Goal: Task Accomplishment & Management: Use online tool/utility

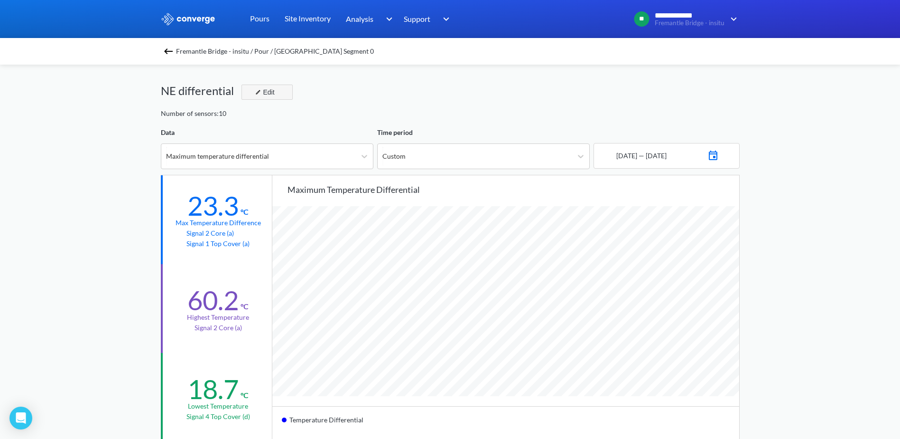
click at [280, 87] on button "Edit" at bounding box center [267, 91] width 51 height 15
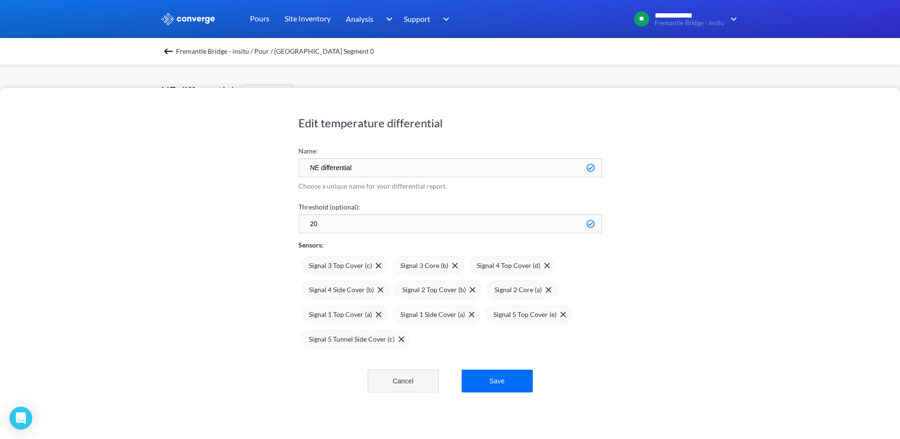
click at [398, 390] on button "Cancel" at bounding box center [403, 380] width 71 height 23
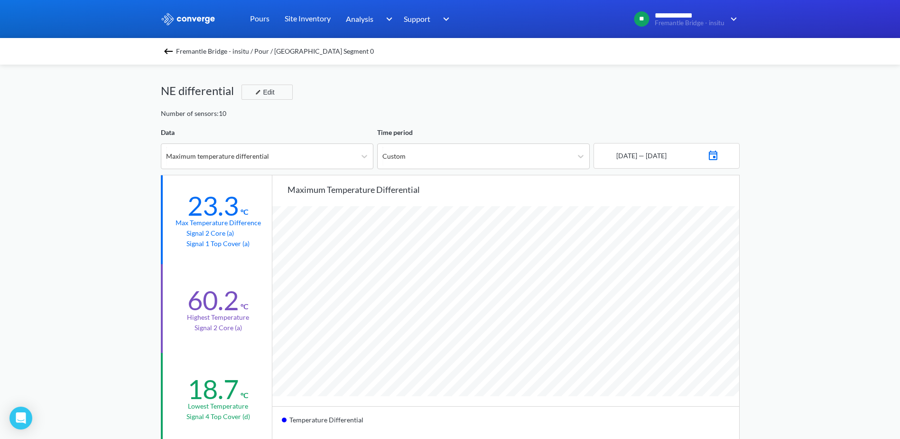
click at [225, 209] on div "23.3" at bounding box center [213, 205] width 51 height 32
click at [316, 105] on div "NE differential Edit" at bounding box center [450, 95] width 579 height 27
click at [174, 52] on img at bounding box center [168, 51] width 11 height 11
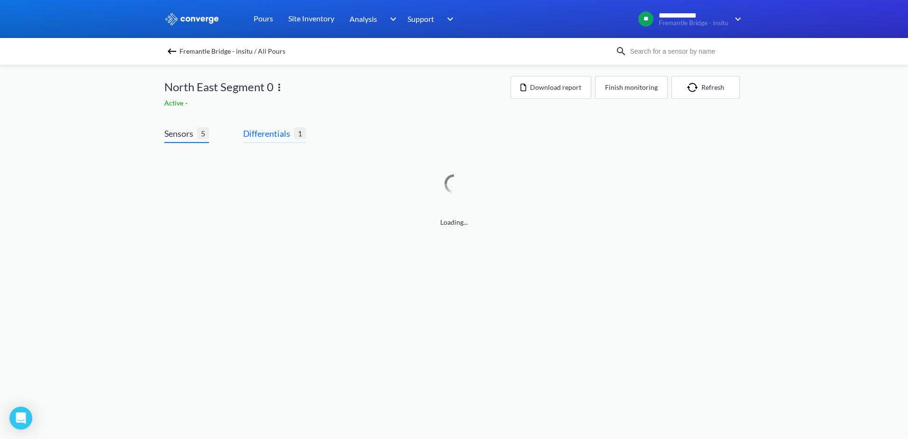
click at [256, 129] on span "Differentials" at bounding box center [268, 133] width 51 height 13
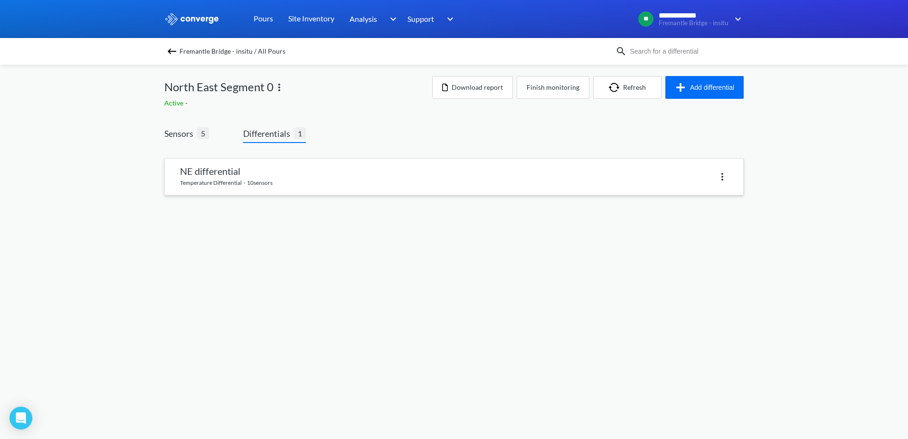
click at [189, 178] on link at bounding box center [454, 177] width 578 height 36
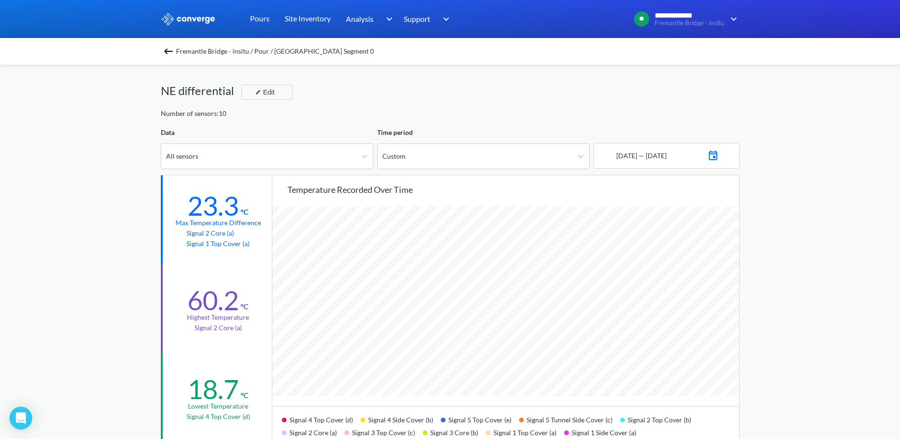
scroll to position [795, 900]
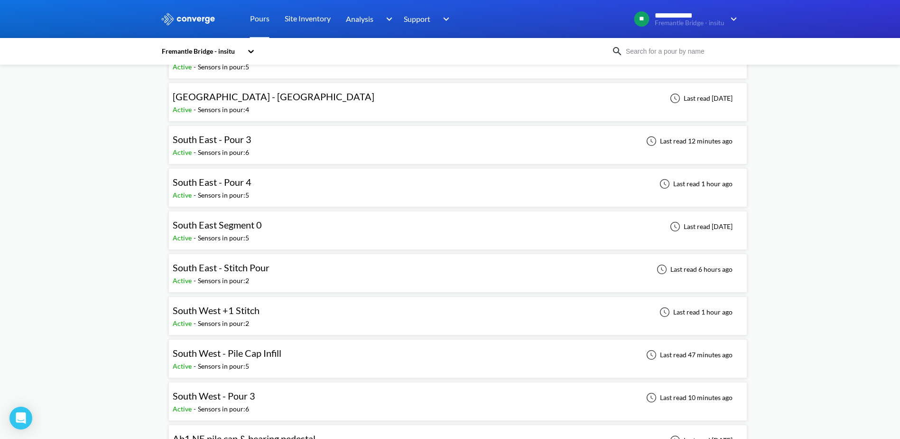
scroll to position [380, 0]
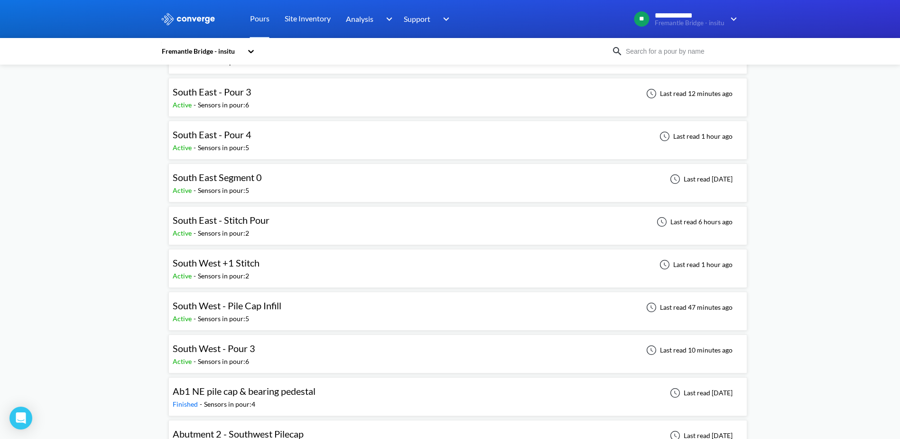
click at [238, 174] on span "South East Segment 0" at bounding box center [217, 176] width 89 height 11
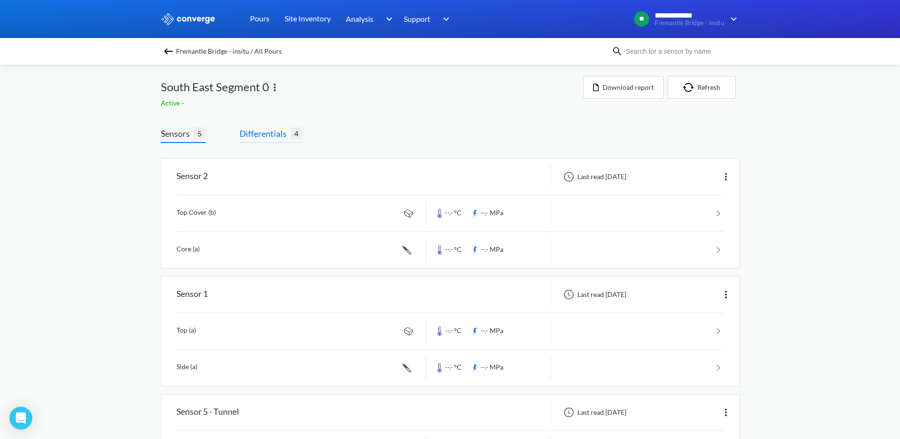
click at [293, 132] on span "4" at bounding box center [297, 133] width 12 height 12
click at [262, 131] on span "Differentials" at bounding box center [265, 133] width 51 height 13
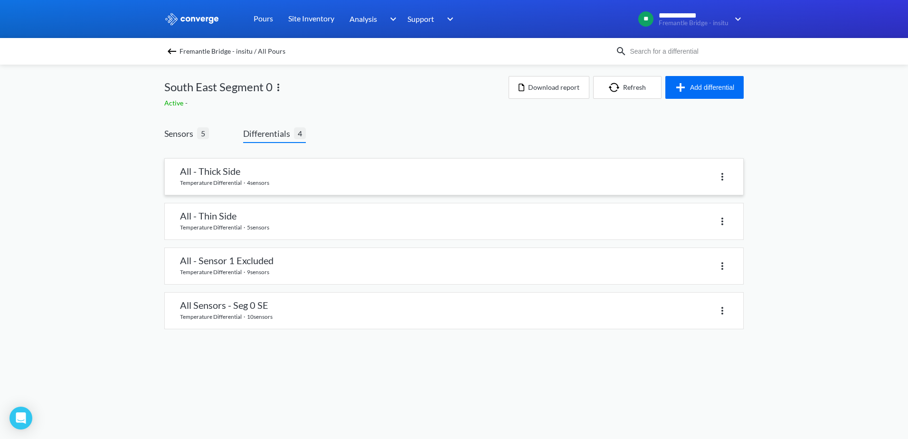
click at [214, 182] on link at bounding box center [454, 177] width 578 height 36
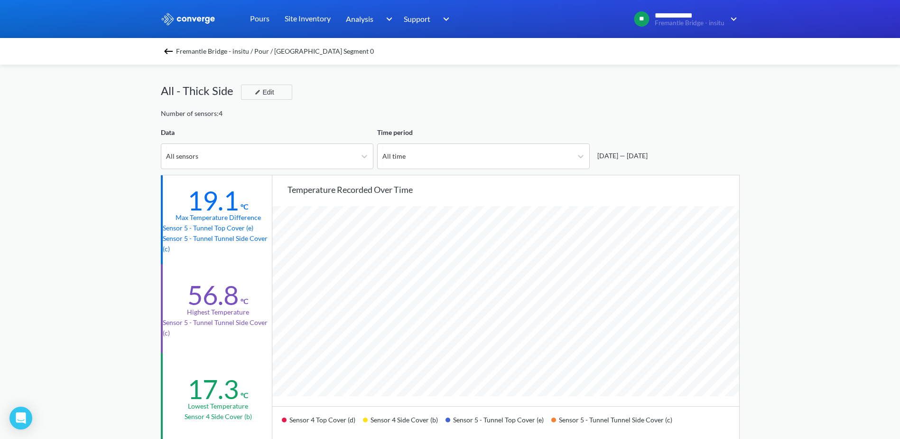
scroll to position [795, 900]
click at [171, 53] on img at bounding box center [168, 51] width 11 height 11
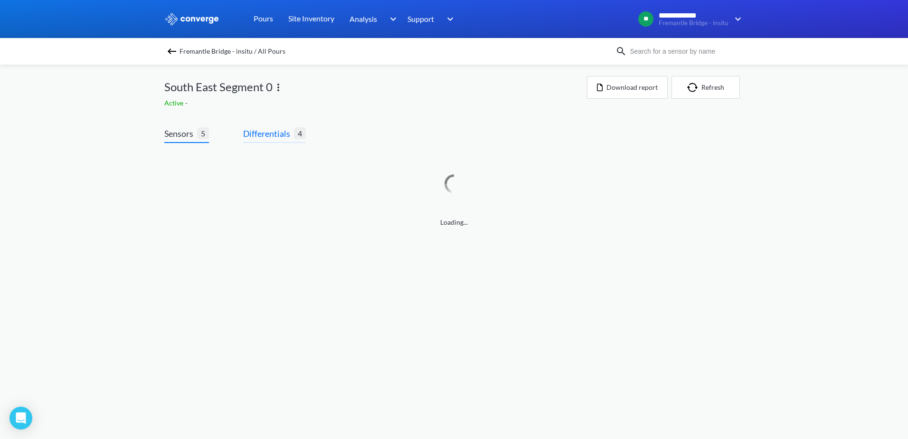
click at [278, 136] on span "Differentials" at bounding box center [268, 133] width 51 height 13
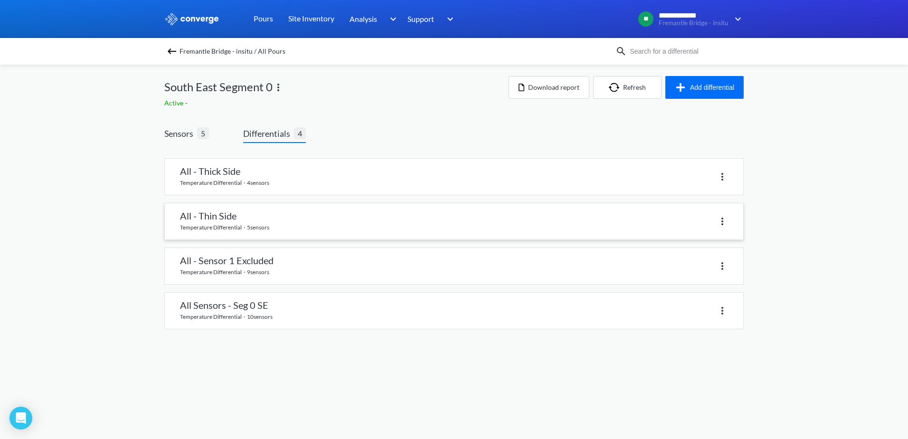
click at [251, 216] on link at bounding box center [454, 221] width 578 height 36
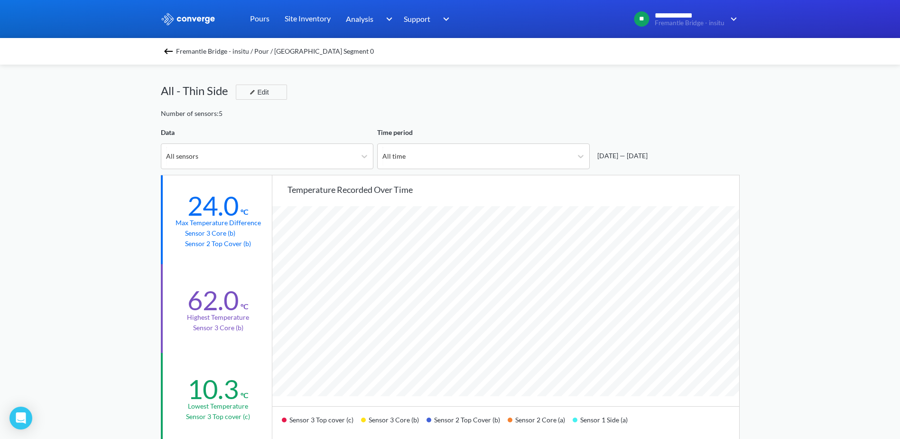
scroll to position [795, 900]
click at [172, 53] on img at bounding box center [168, 51] width 11 height 11
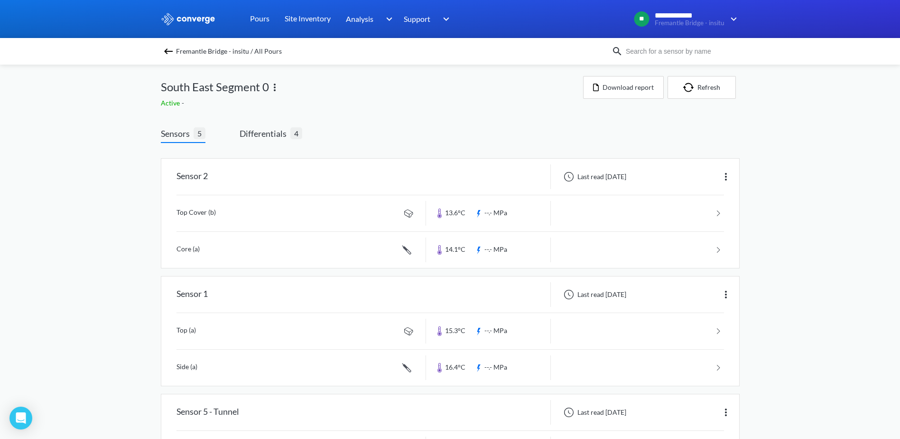
click at [172, 53] on img at bounding box center [168, 51] width 11 height 11
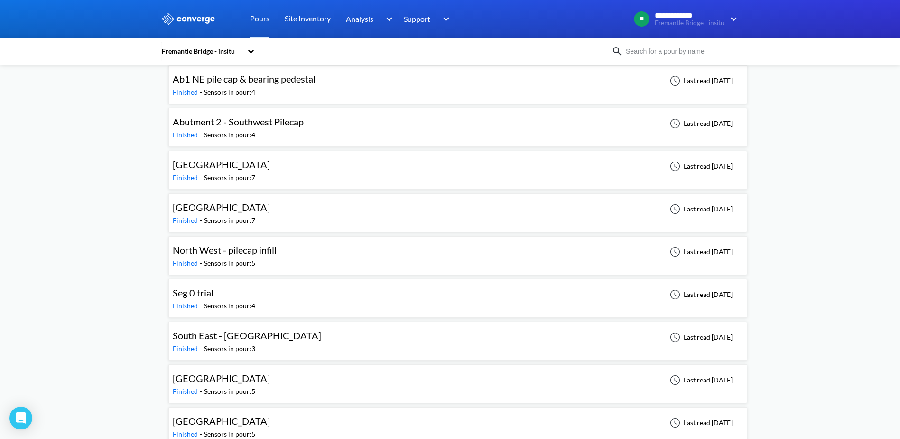
scroll to position [706, 0]
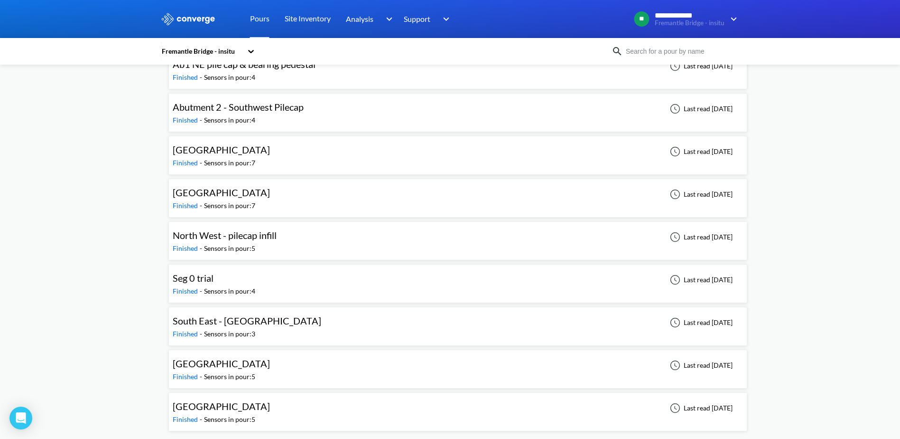
click at [371, 406] on div "South West Seg0 Finished - Sensors in pour: 5 Last read [DATE]" at bounding box center [458, 411] width 571 height 30
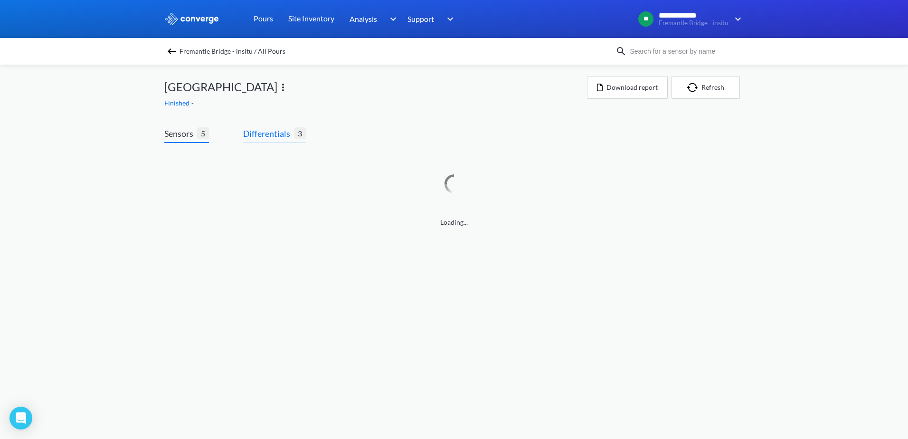
click at [275, 136] on span "Differentials" at bounding box center [268, 133] width 51 height 13
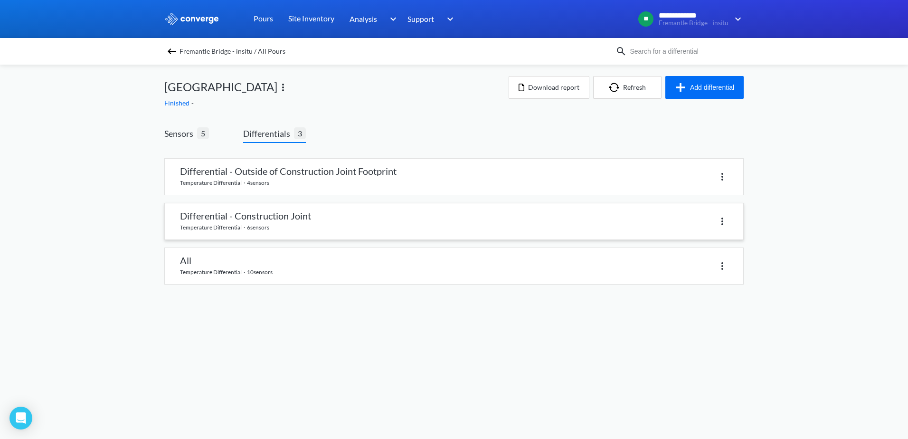
click at [293, 213] on link at bounding box center [454, 221] width 578 height 36
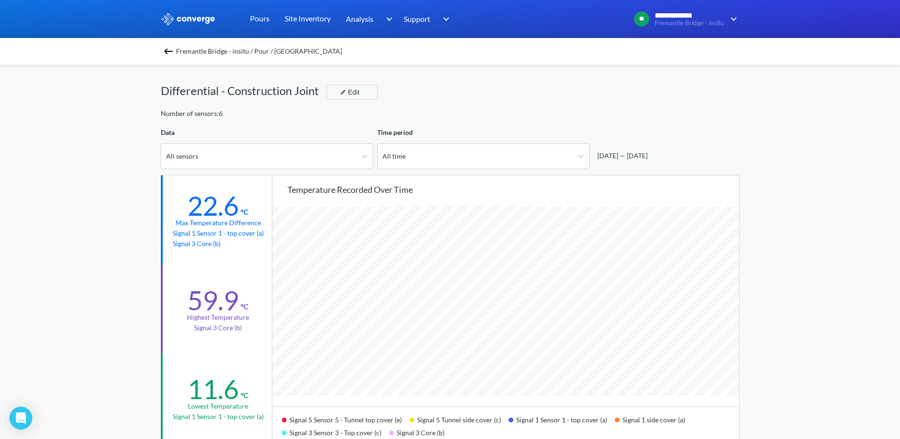
scroll to position [795, 900]
click at [167, 51] on img at bounding box center [168, 51] width 11 height 11
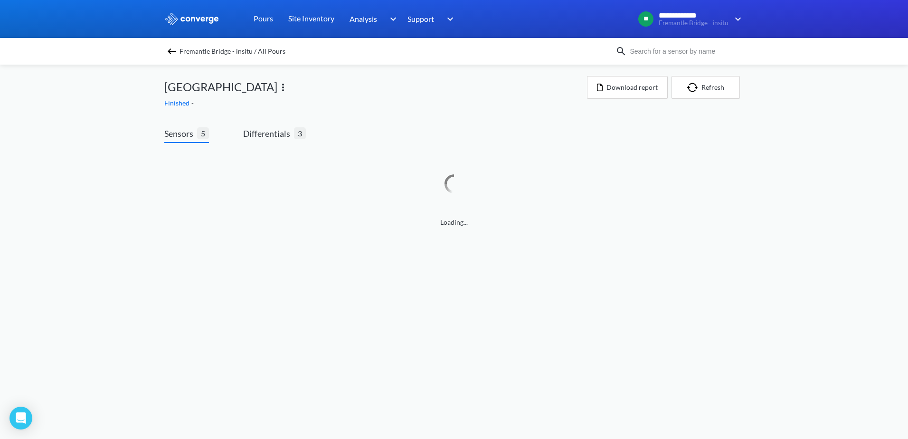
click at [242, 132] on div "Sensors 5 Differentials 3" at bounding box center [234, 135] width 141 height 16
click at [246, 133] on span "Differentials" at bounding box center [268, 133] width 51 height 13
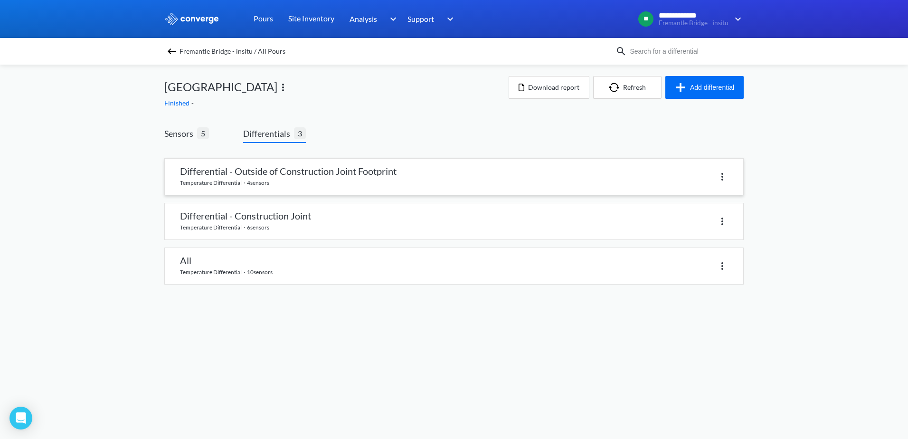
click at [268, 181] on link at bounding box center [454, 177] width 578 height 36
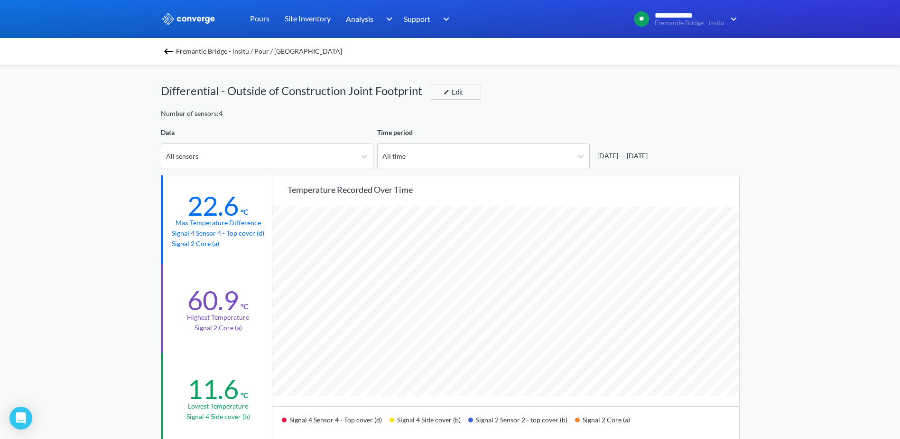
scroll to position [795, 900]
click at [296, 153] on div "All sensors" at bounding box center [258, 156] width 195 height 25
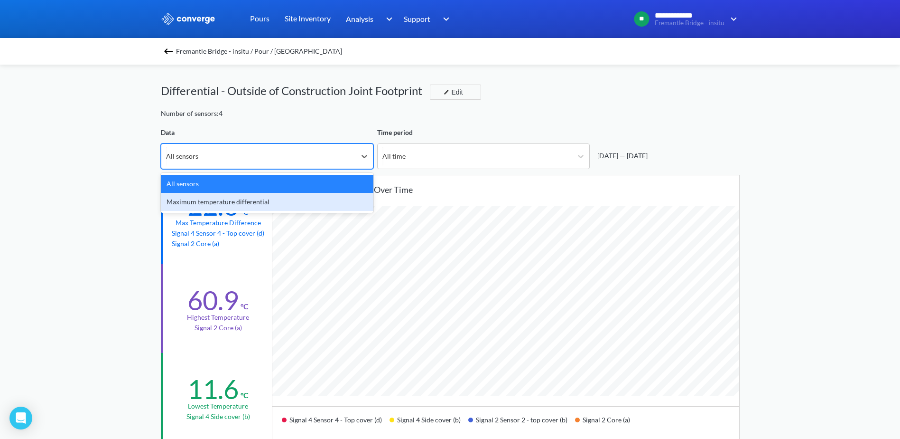
click at [288, 199] on div "Maximum temperature differential" at bounding box center [267, 202] width 213 height 18
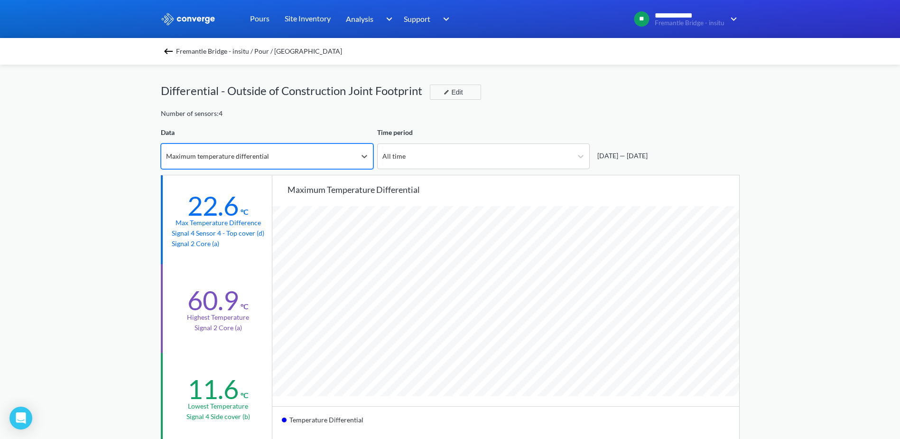
click at [173, 53] on img at bounding box center [168, 51] width 11 height 11
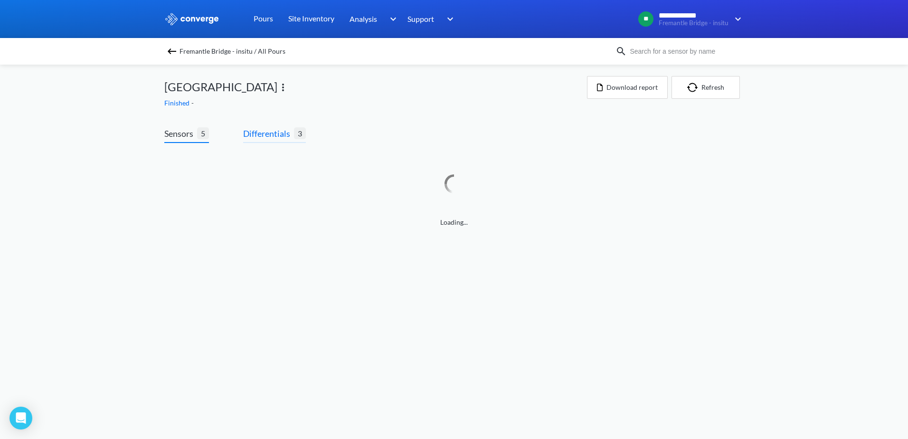
click at [262, 140] on span "Differentials" at bounding box center [268, 133] width 51 height 13
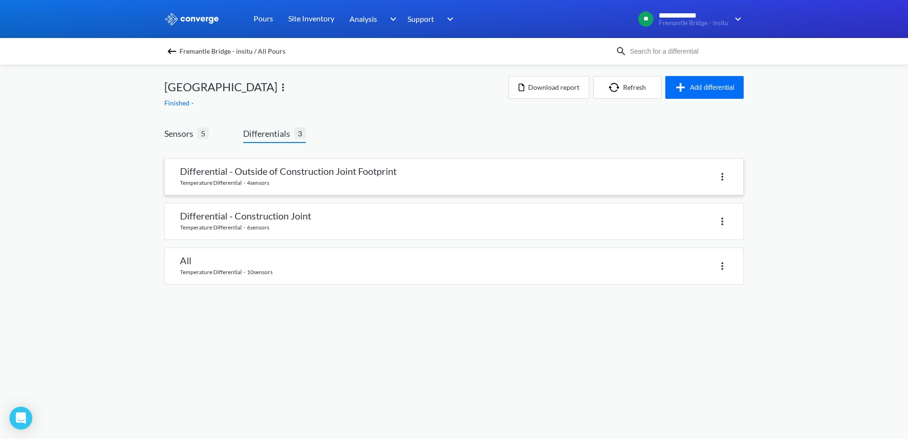
click at [260, 170] on link at bounding box center [454, 177] width 578 height 36
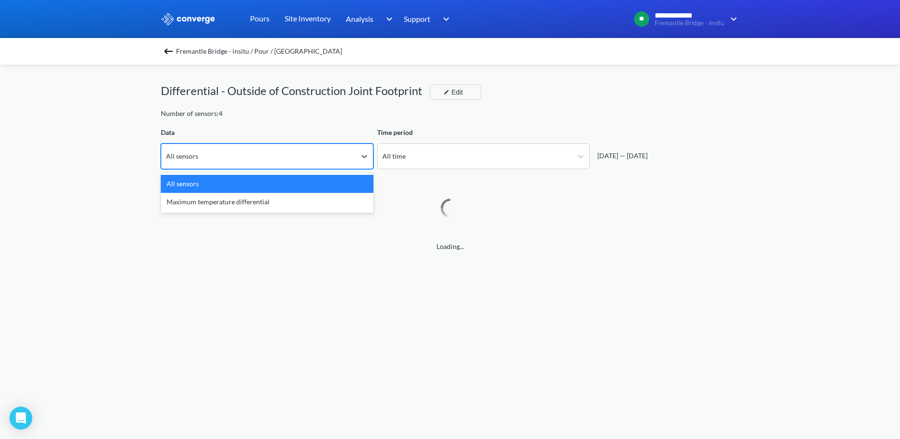
click at [256, 157] on div "All sensors" at bounding box center [258, 156] width 195 height 25
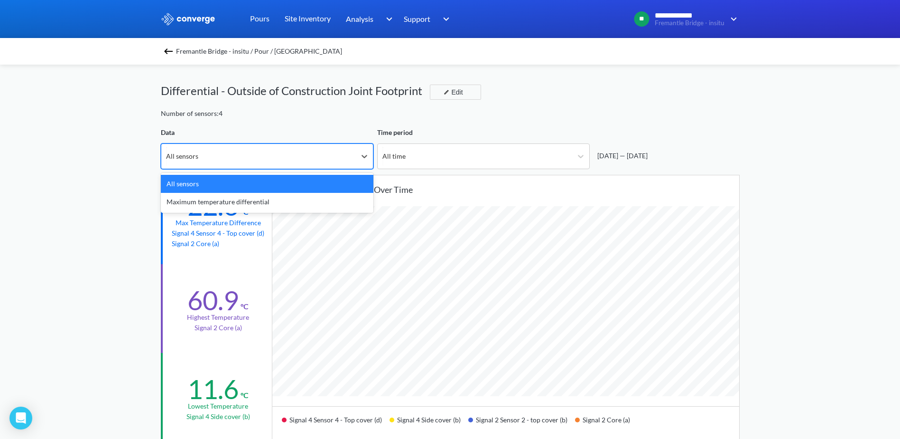
scroll to position [795, 900]
click at [256, 157] on div "All sensors" at bounding box center [258, 156] width 195 height 25
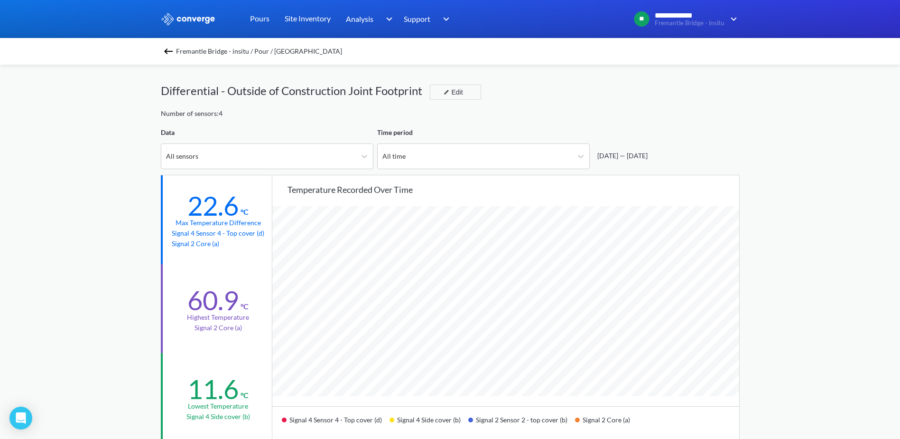
click at [168, 50] on img at bounding box center [168, 51] width 11 height 11
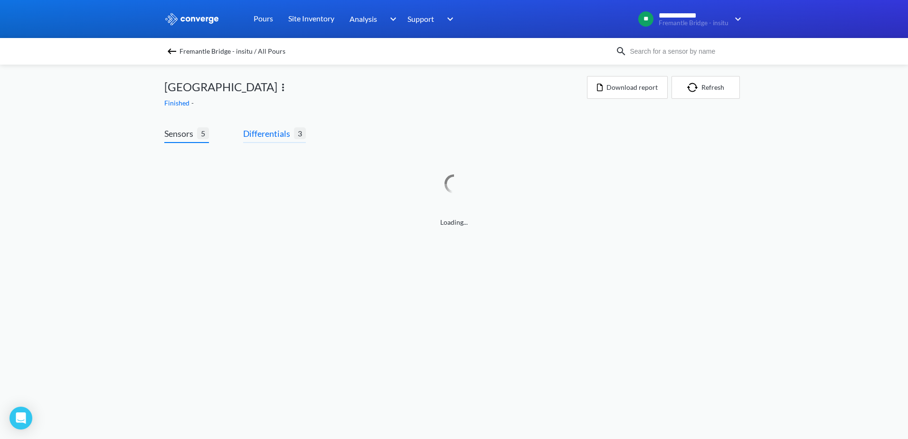
click at [280, 139] on span "Differentials" at bounding box center [268, 133] width 51 height 13
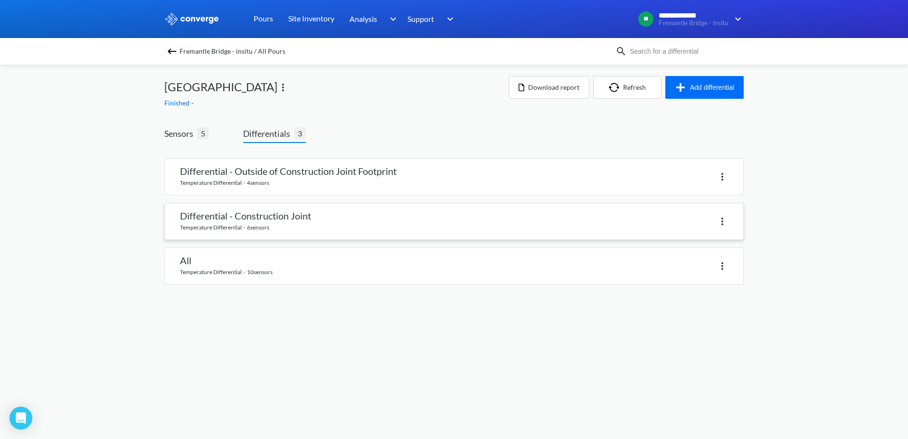
click at [260, 230] on link at bounding box center [454, 221] width 578 height 36
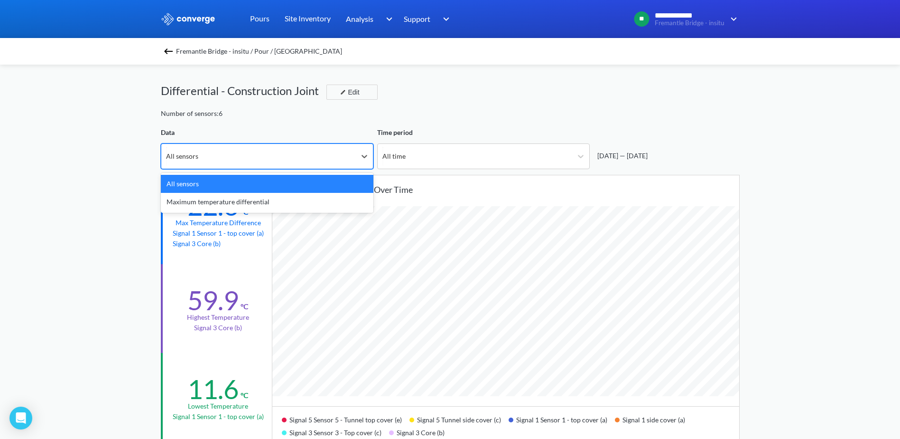
click at [251, 152] on div "All sensors" at bounding box center [258, 156] width 195 height 25
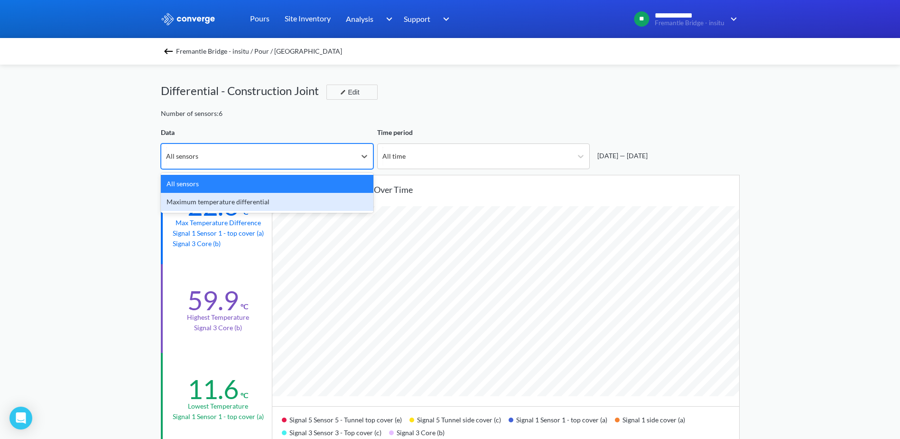
click at [240, 200] on div "Maximum temperature differential" at bounding box center [267, 202] width 213 height 18
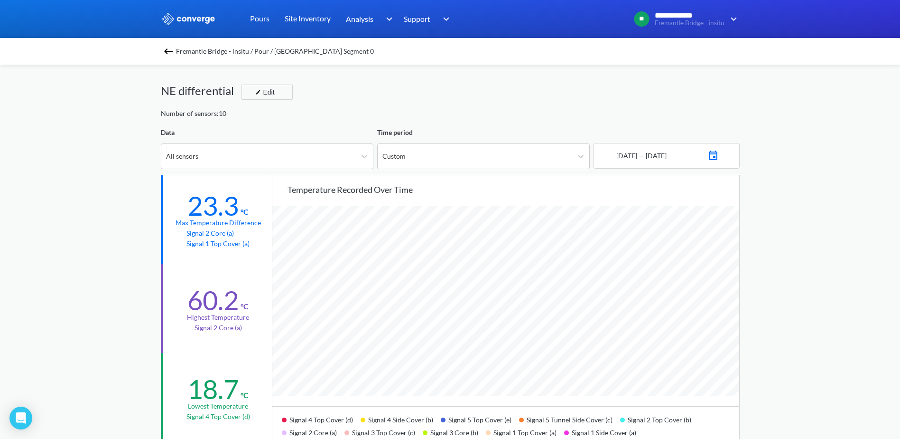
scroll to position [795, 900]
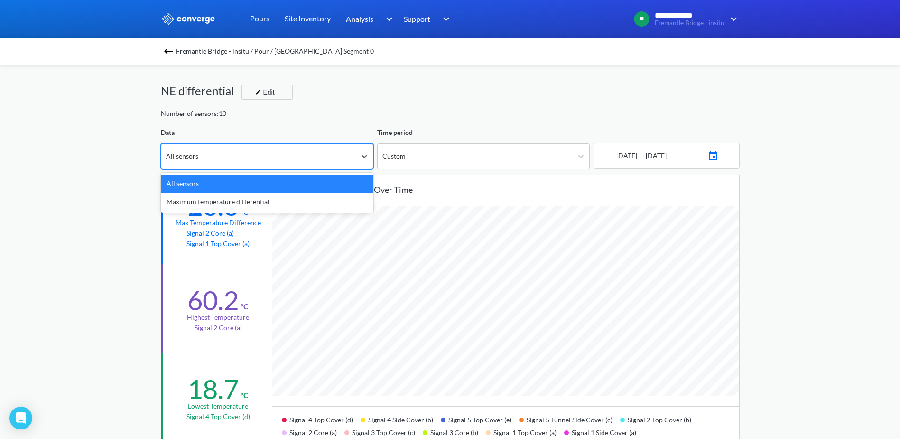
click at [247, 156] on div "All sensors" at bounding box center [258, 156] width 195 height 25
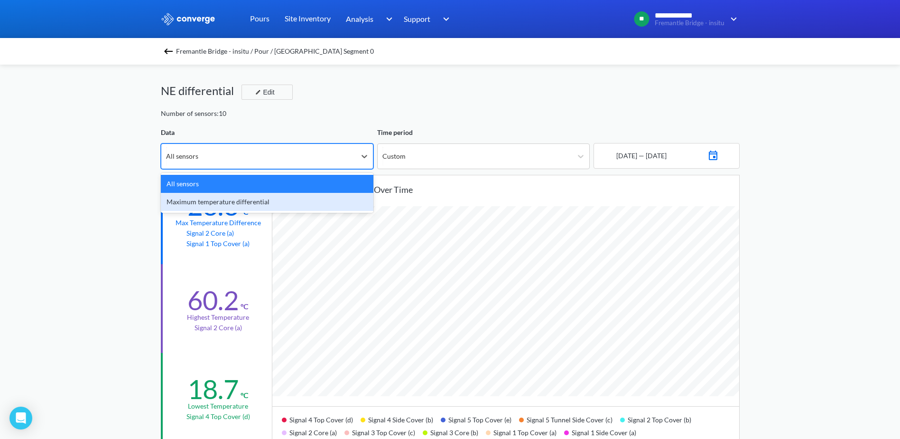
click at [236, 199] on div "Maximum temperature differential" at bounding box center [267, 202] width 213 height 18
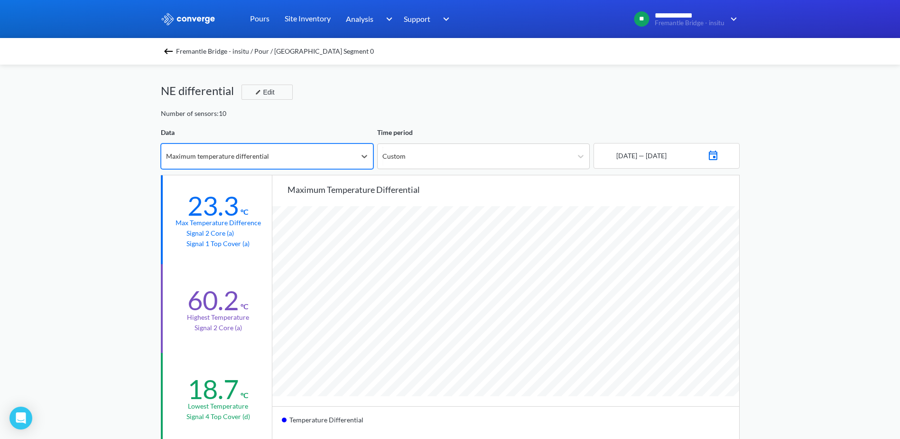
click at [475, 115] on div "Number of sensors: 10" at bounding box center [450, 113] width 579 height 10
click at [693, 161] on div "12 - 09 - 2025 — 27 - 09 - 2025" at bounding box center [667, 156] width 146 height 26
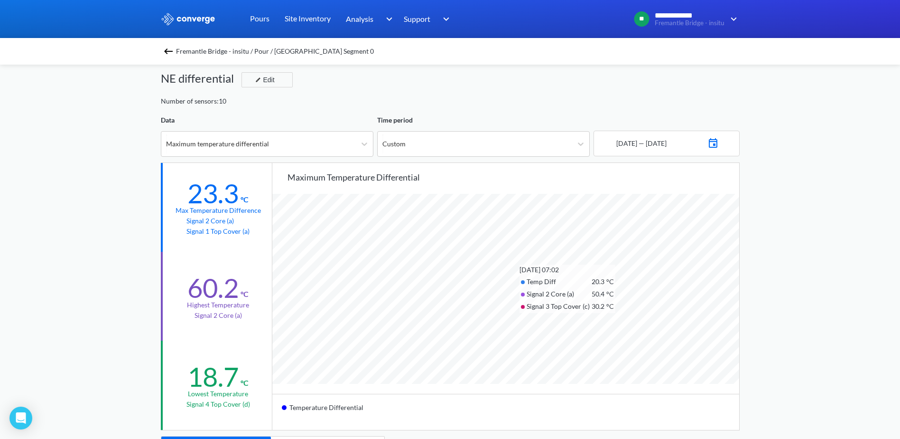
scroll to position [0, 0]
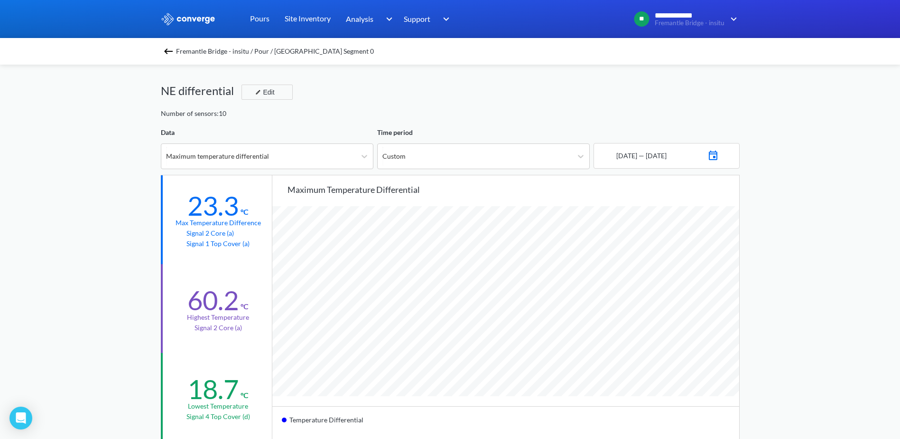
click at [179, 47] on div "Fremantle Bridge - insitu / Pour / North East Segment 0" at bounding box center [450, 51] width 579 height 13
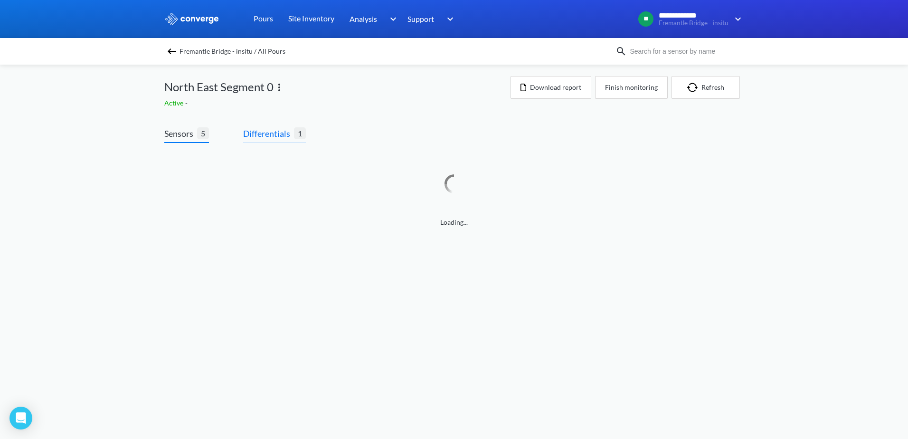
click at [262, 137] on span "Differentials" at bounding box center [268, 133] width 51 height 13
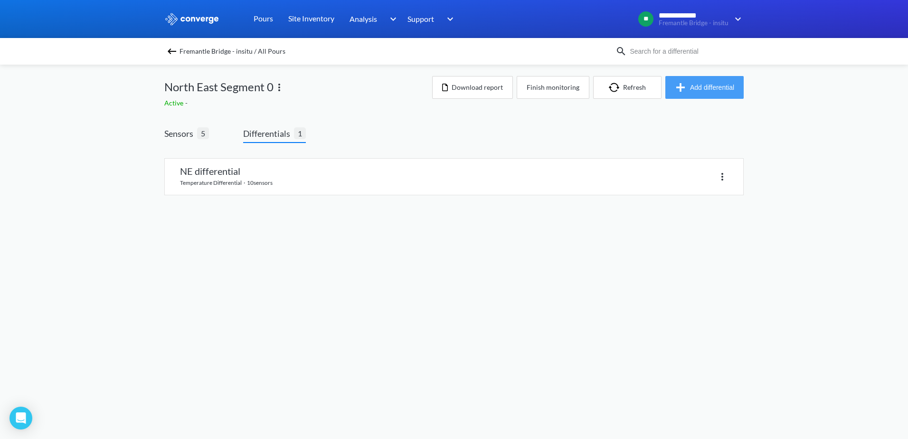
click at [684, 90] on img "button" at bounding box center [682, 87] width 15 height 11
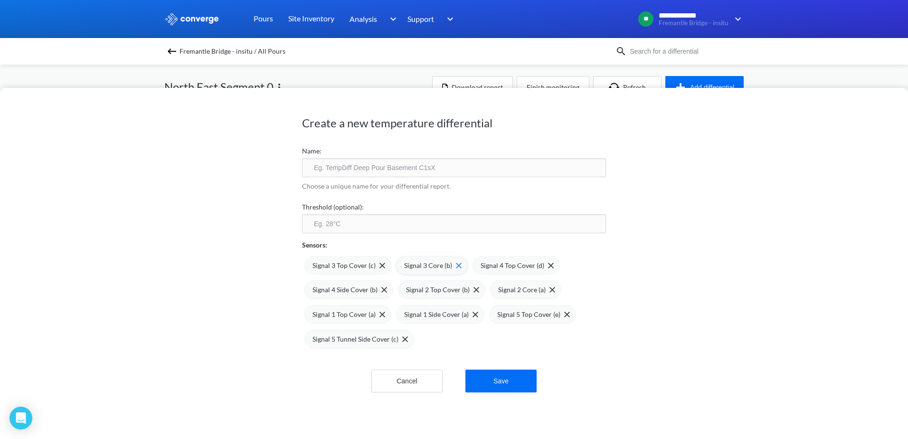
click at [424, 270] on span "Signal 3 Core (b)" at bounding box center [428, 265] width 48 height 10
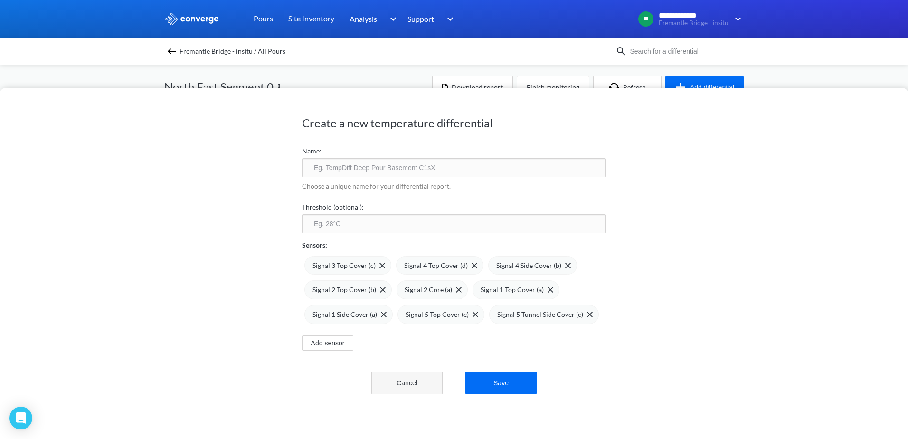
click at [408, 389] on button "Cancel" at bounding box center [406, 382] width 71 height 23
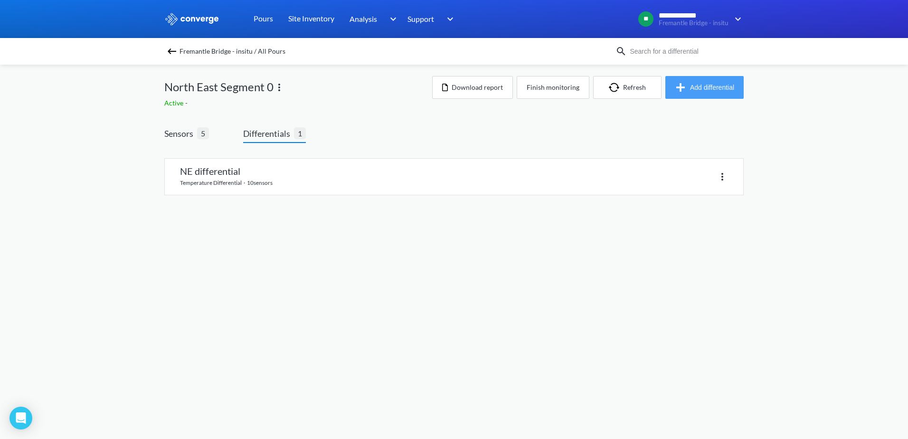
click at [692, 95] on button "Add differential" at bounding box center [704, 87] width 78 height 23
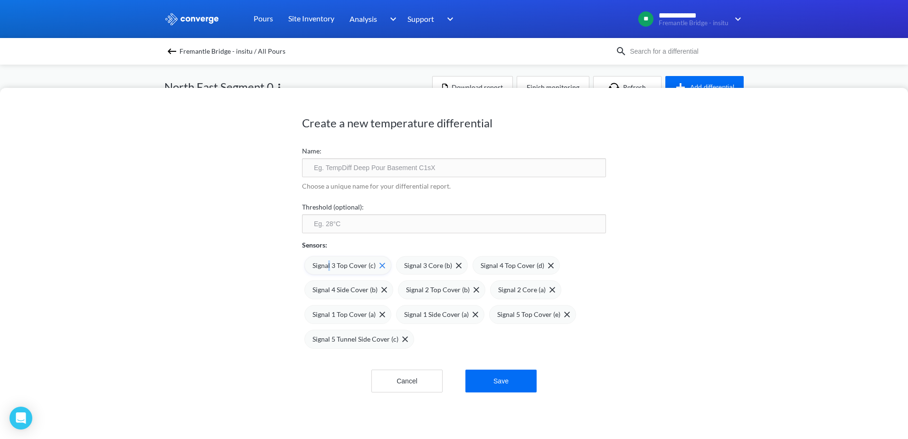
click at [327, 272] on div "Signal 3 Top Cover (c)" at bounding box center [347, 265] width 87 height 19
click at [326, 346] on button "Add sensor" at bounding box center [327, 342] width 51 height 15
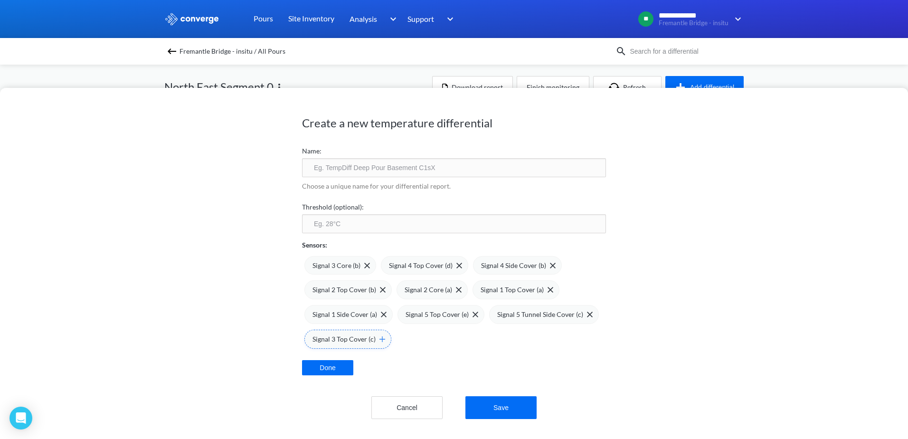
click at [379, 340] on img at bounding box center [382, 339] width 6 height 6
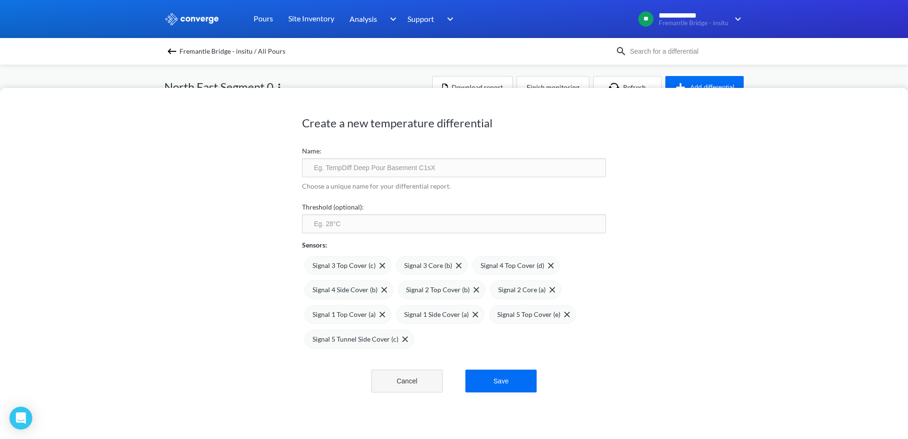
click at [401, 384] on button "Cancel" at bounding box center [406, 380] width 71 height 23
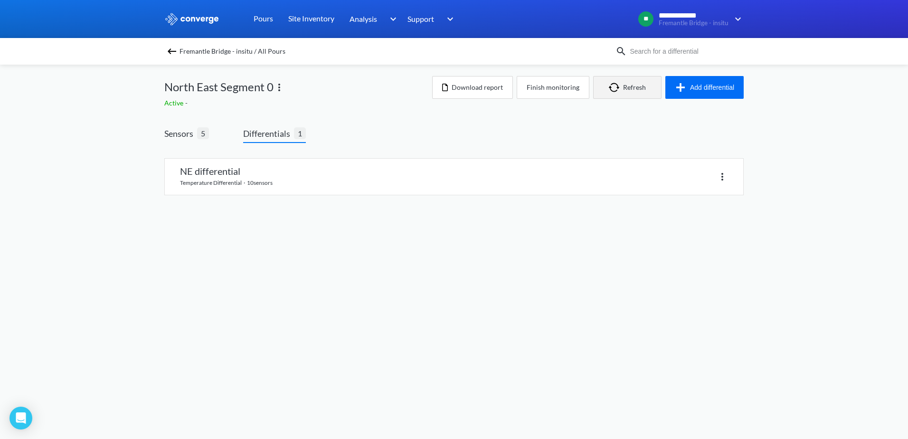
click at [654, 85] on button "Refresh" at bounding box center [627, 87] width 68 height 23
click at [631, 83] on button "Refresh" at bounding box center [627, 87] width 68 height 23
click at [670, 85] on button "Add differential" at bounding box center [704, 87] width 78 height 23
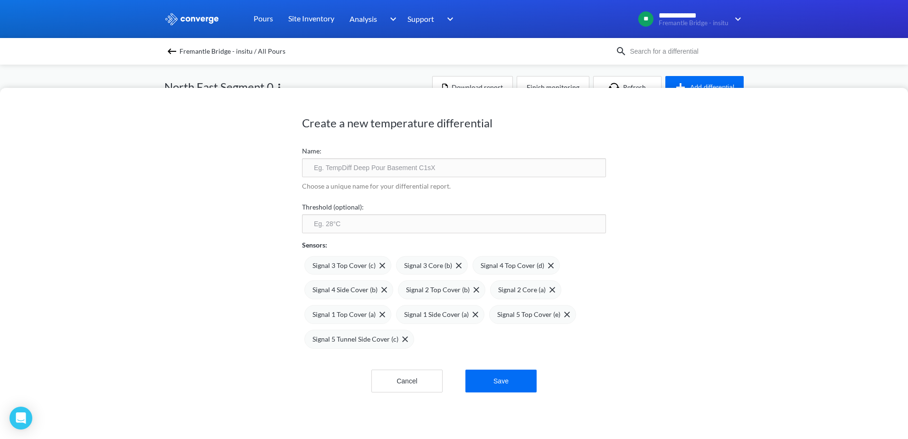
click at [345, 166] on input "text" at bounding box center [454, 167] width 304 height 19
type input "Differential"
click at [406, 218] on input "number" at bounding box center [454, 223] width 304 height 19
type input "20"
click at [223, 236] on div "Create a new temperature differential Name: Differential Choose a unique name f…" at bounding box center [454, 263] width 908 height 351
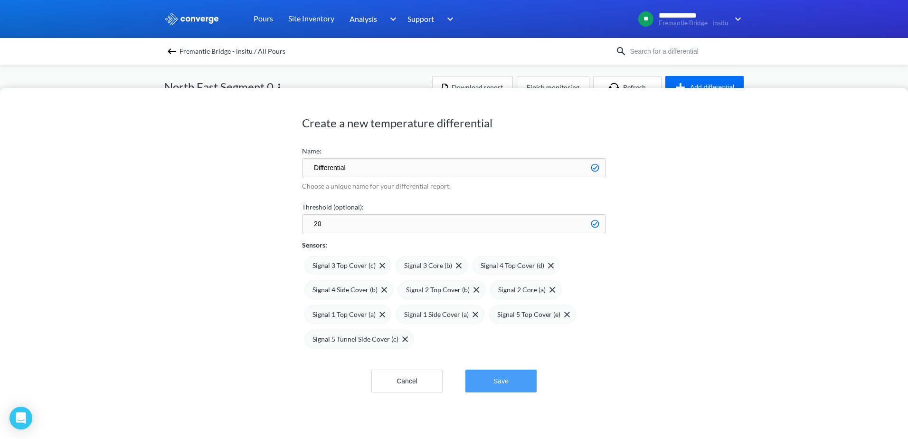
click at [516, 382] on button "Save" at bounding box center [500, 380] width 71 height 23
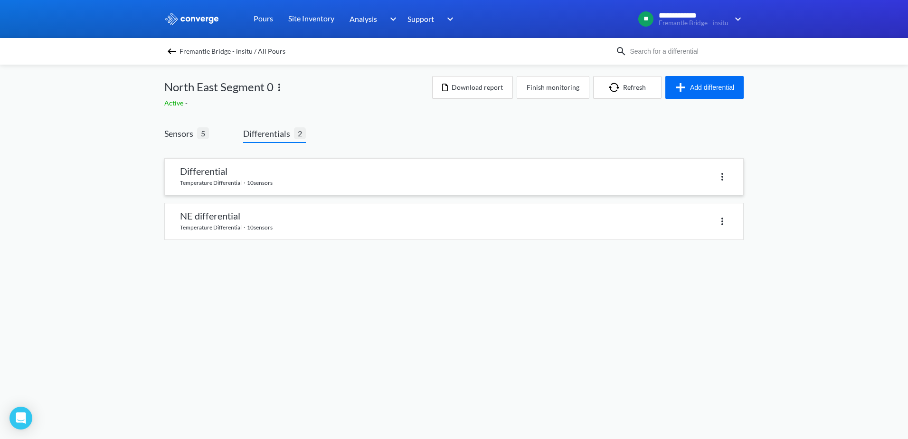
click at [254, 174] on link at bounding box center [454, 177] width 578 height 36
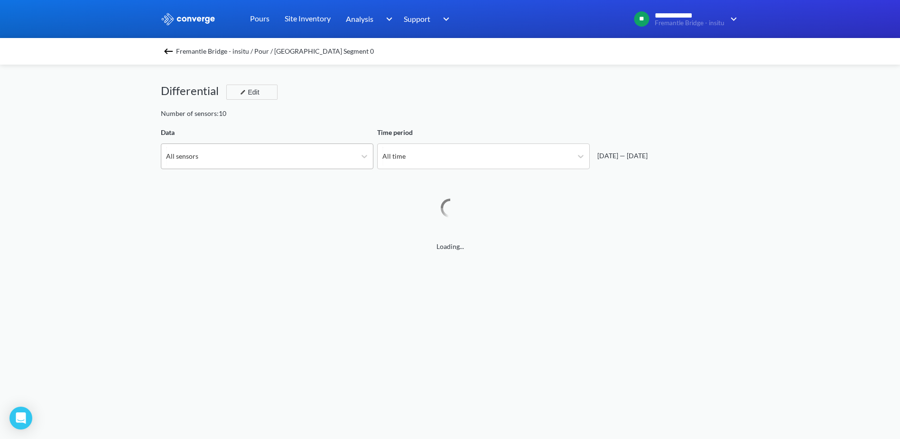
click at [248, 159] on div "All sensors" at bounding box center [258, 156] width 195 height 25
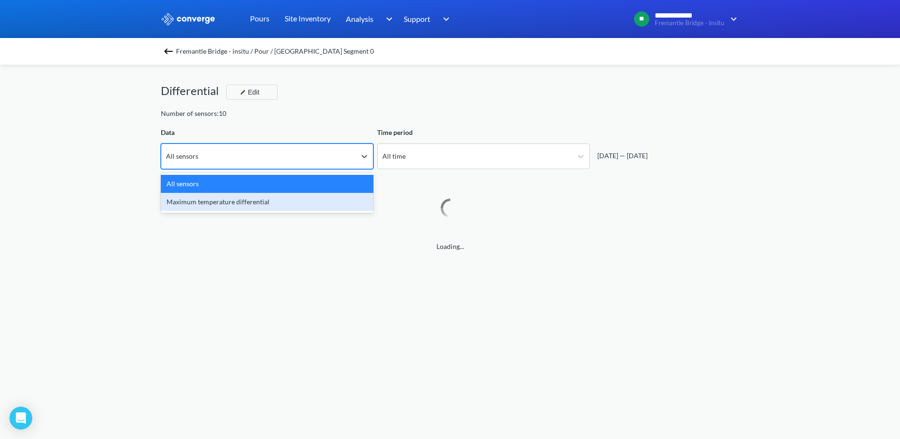
click at [240, 202] on div "Maximum temperature differential" at bounding box center [267, 202] width 213 height 18
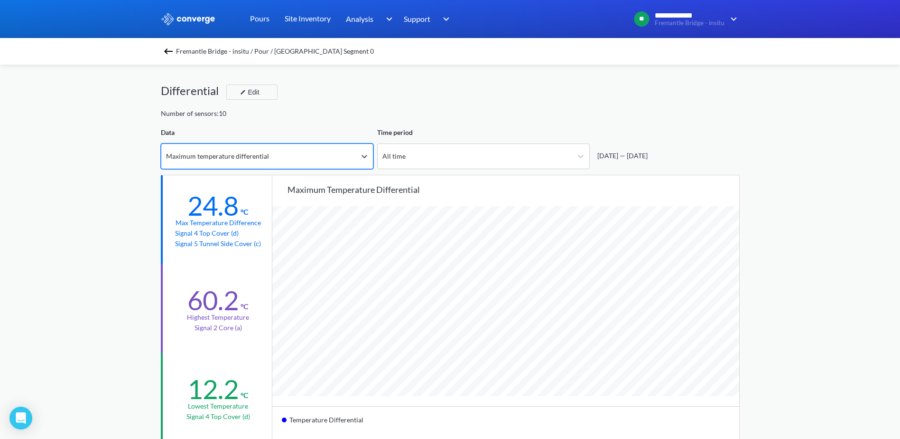
scroll to position [795, 900]
click at [310, 160] on div "Maximum temperature differential" at bounding box center [258, 156] width 195 height 25
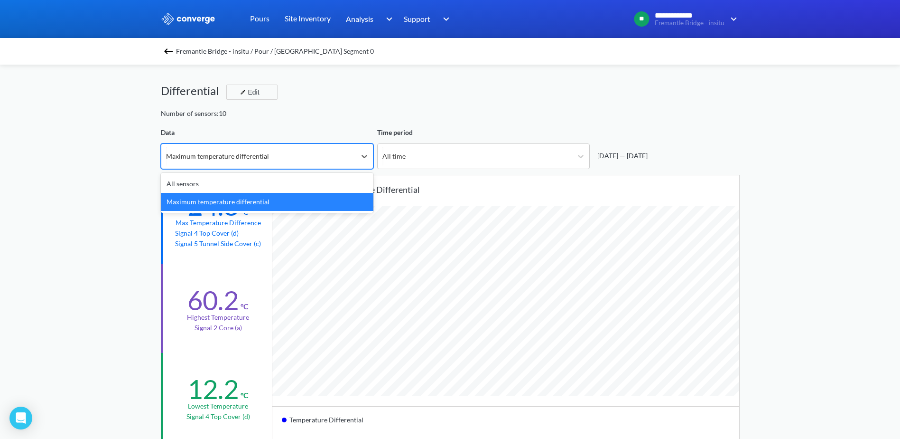
click at [240, 193] on div "Maximum temperature differential" at bounding box center [267, 202] width 213 height 18
click at [243, 165] on div "Maximum temperature differential" at bounding box center [258, 156] width 195 height 25
click at [231, 189] on div "All sensors" at bounding box center [267, 184] width 213 height 18
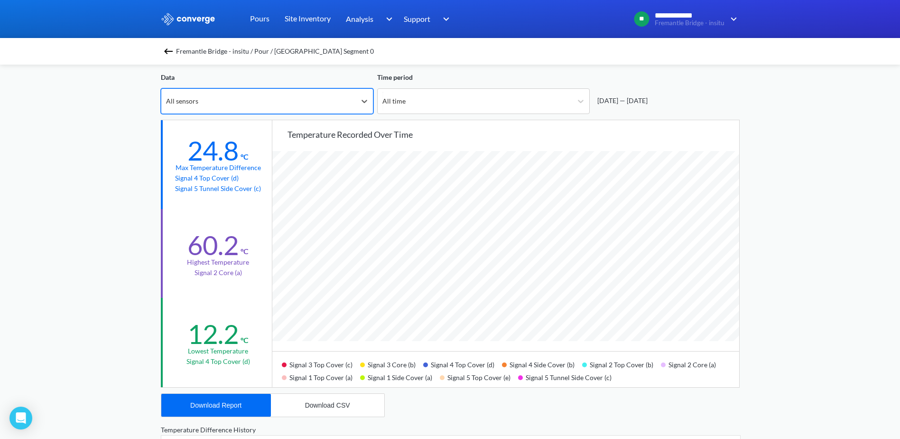
scroll to position [285, 0]
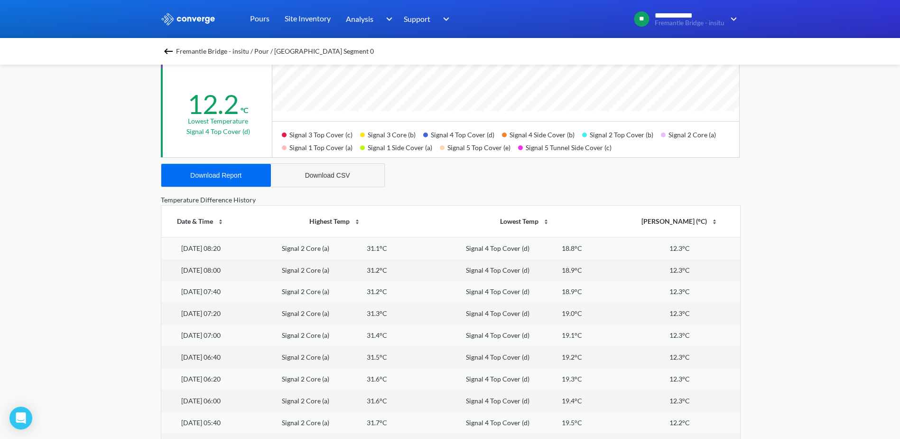
click at [345, 178] on div "Download CSV" at bounding box center [327, 175] width 45 height 8
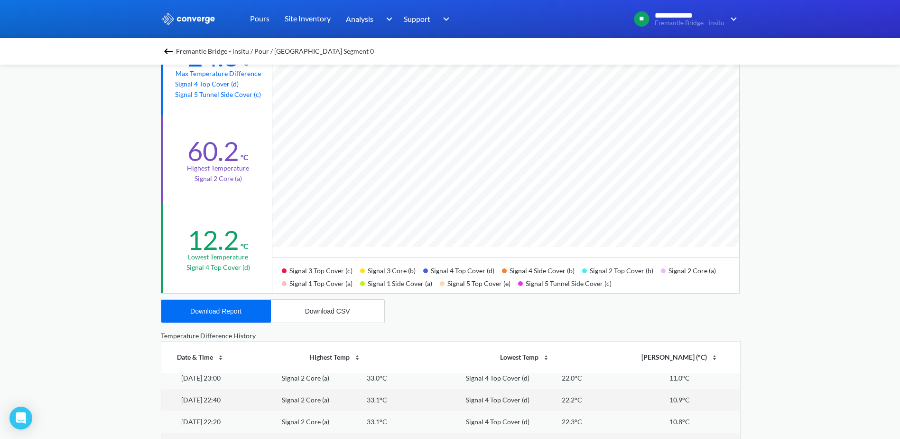
scroll to position [0, 0]
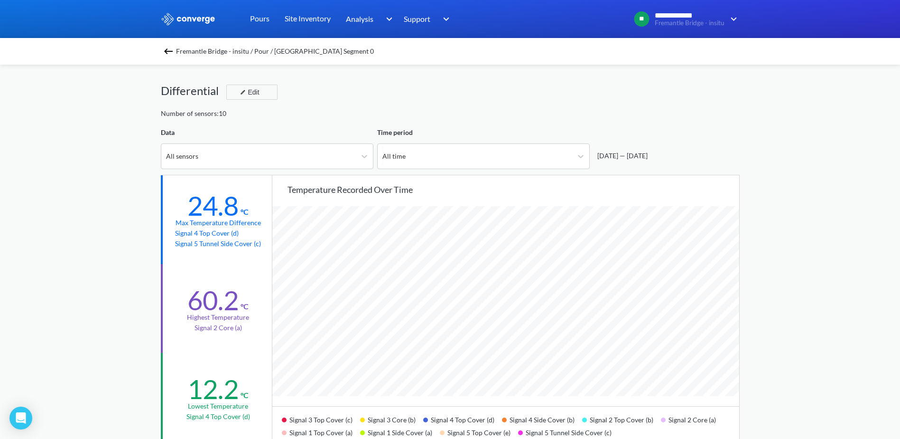
click at [452, 132] on div "Time period" at bounding box center [483, 132] width 213 height 10
click at [167, 53] on img at bounding box center [168, 51] width 11 height 11
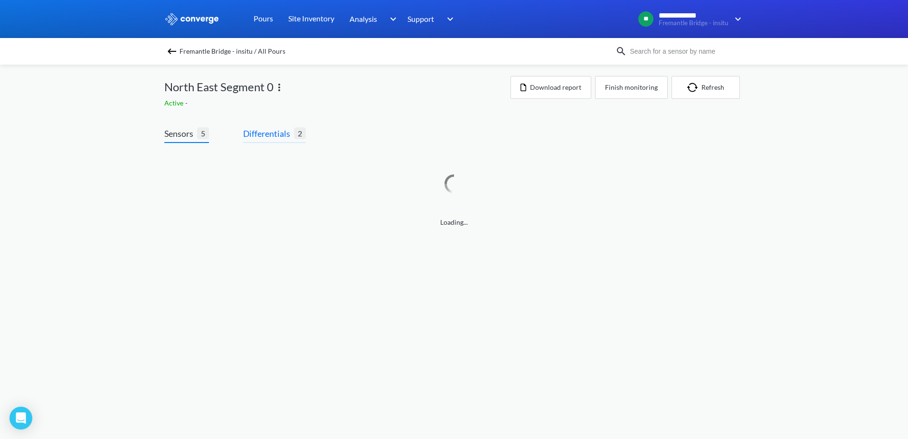
click at [282, 137] on span "Differentials" at bounding box center [268, 133] width 51 height 13
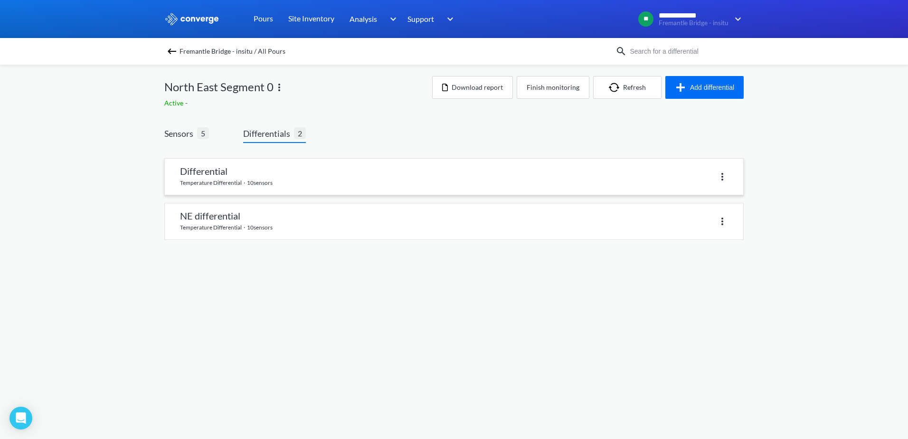
click at [725, 179] on img at bounding box center [721, 176] width 11 height 11
click at [718, 176] on div "Delete" at bounding box center [697, 177] width 61 height 18
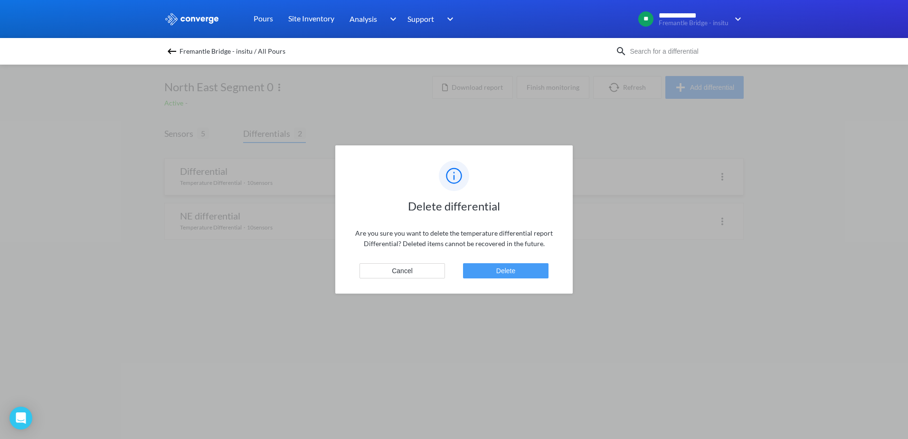
click at [502, 275] on button "Delete" at bounding box center [505, 270] width 85 height 15
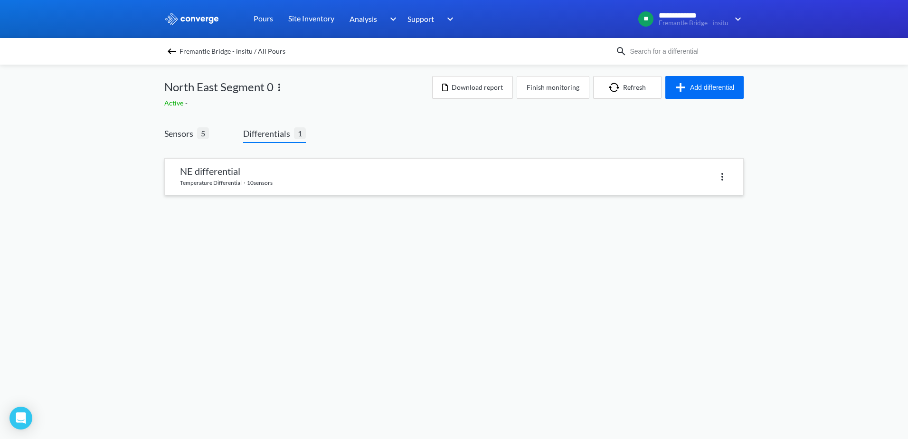
click at [265, 183] on link at bounding box center [454, 177] width 578 height 36
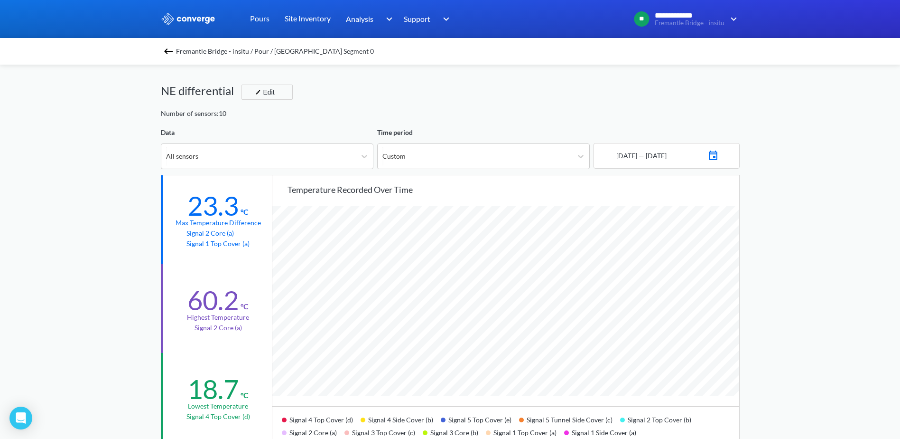
scroll to position [795, 900]
click at [770, 212] on div "**********" at bounding box center [450, 398] width 900 height 796
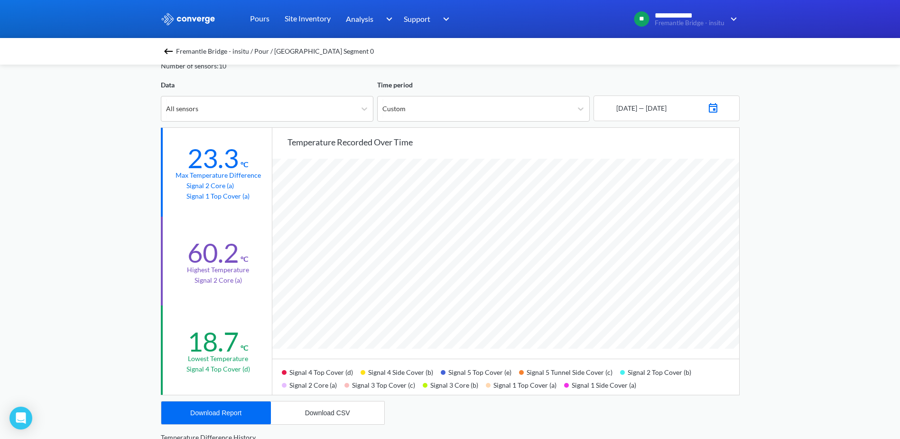
scroll to position [0, 0]
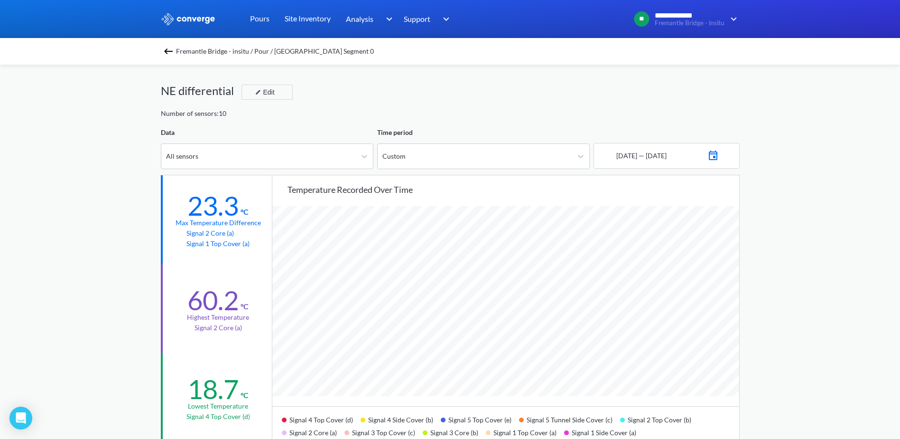
click at [174, 51] on img at bounding box center [168, 51] width 11 height 11
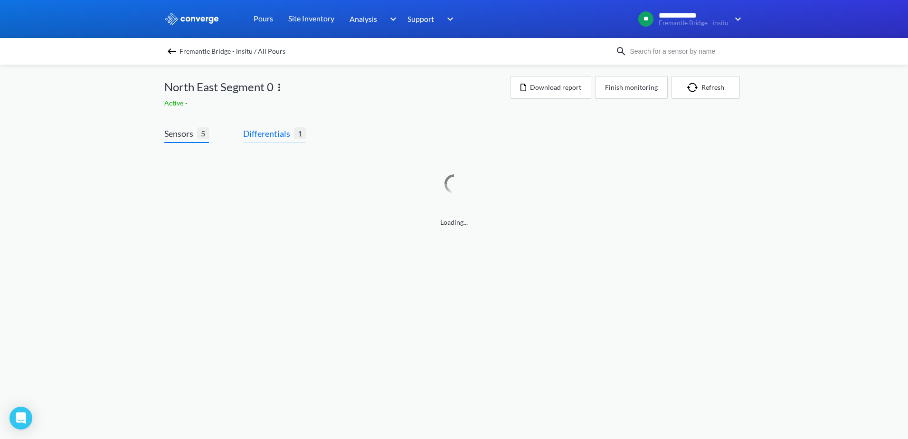
click at [274, 135] on span "Differentials" at bounding box center [268, 133] width 51 height 13
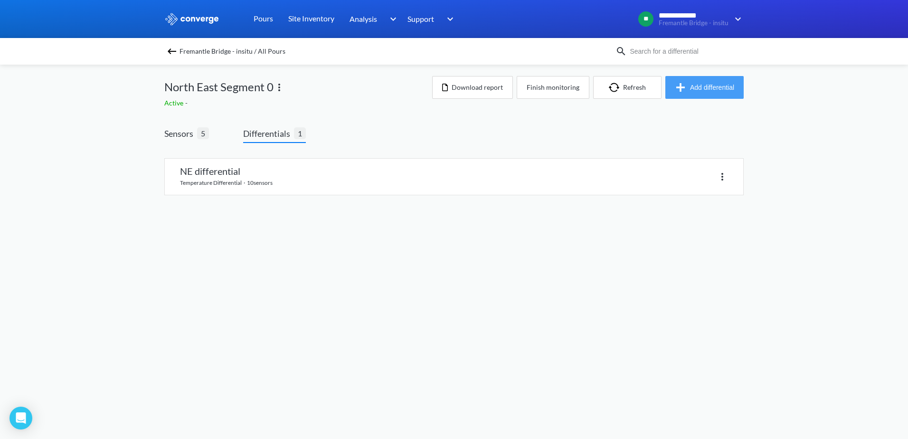
click at [699, 83] on button "Add differential" at bounding box center [704, 87] width 78 height 23
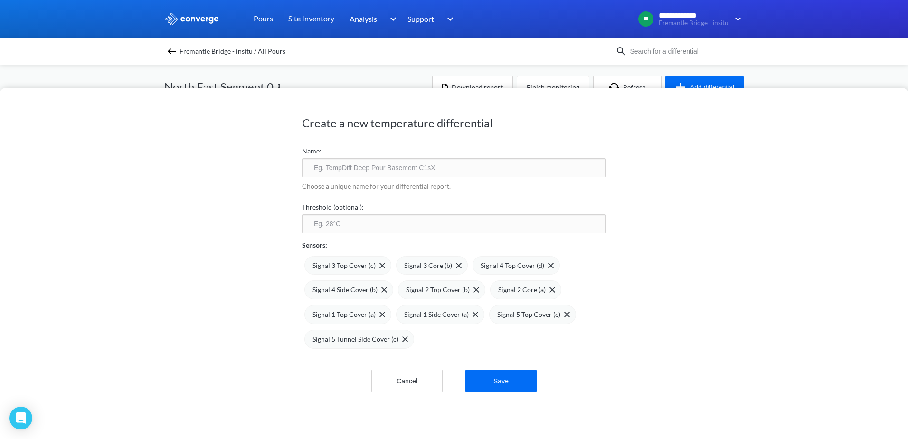
click at [373, 172] on input "text" at bounding box center [454, 167] width 304 height 19
type input "Differential"
type input "20"
click at [544, 264] on span at bounding box center [548, 266] width 9 height 6
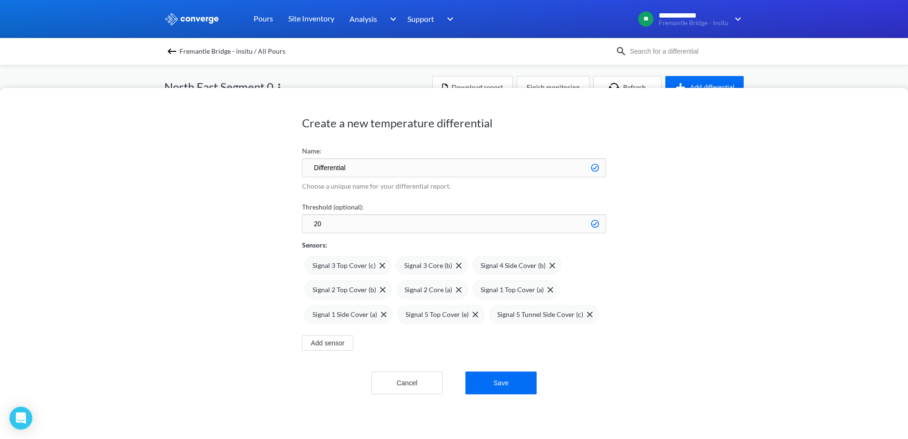
click at [0, 0] on span at bounding box center [0, 0] width 0 height 0
click at [528, 266] on span at bounding box center [532, 266] width 9 height 6
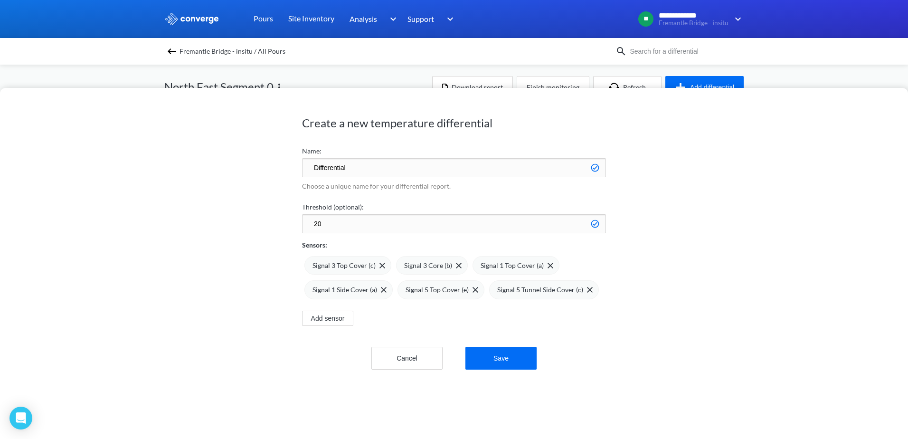
click at [385, 173] on input "Differential" at bounding box center [454, 167] width 304 height 19
type input "Differential (within CJ)"
click at [495, 358] on button "Save" at bounding box center [500, 358] width 71 height 23
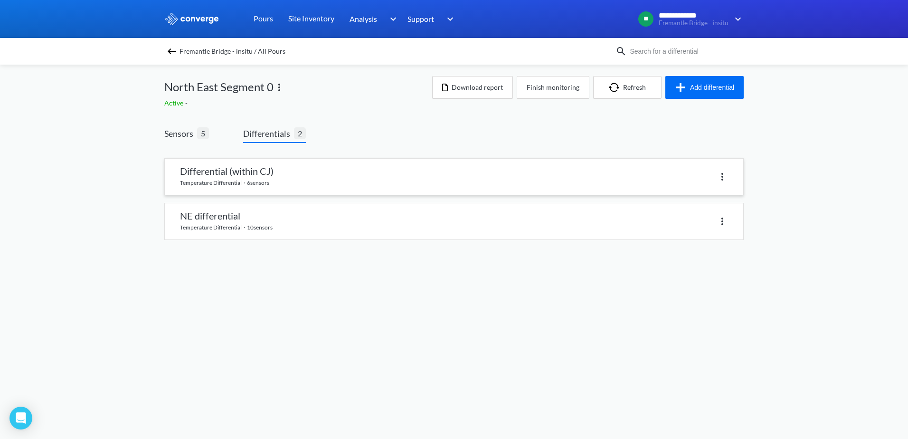
click at [358, 178] on link at bounding box center [454, 177] width 578 height 36
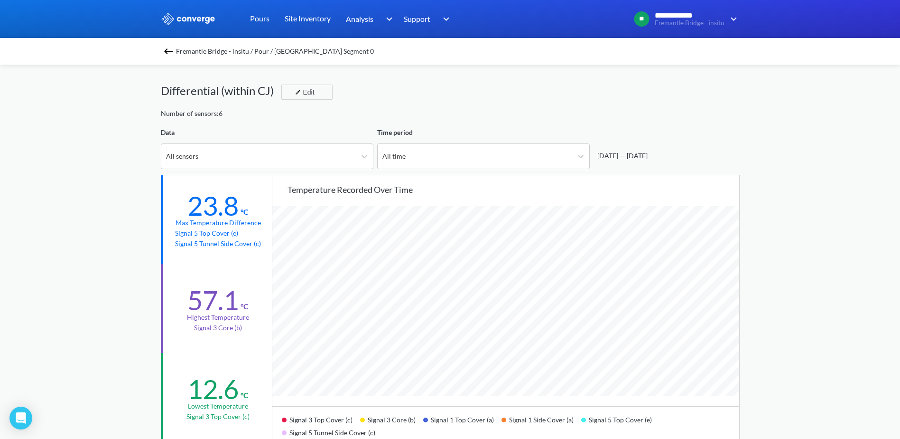
scroll to position [795, 900]
click at [340, 153] on div "All sensors" at bounding box center [258, 156] width 195 height 25
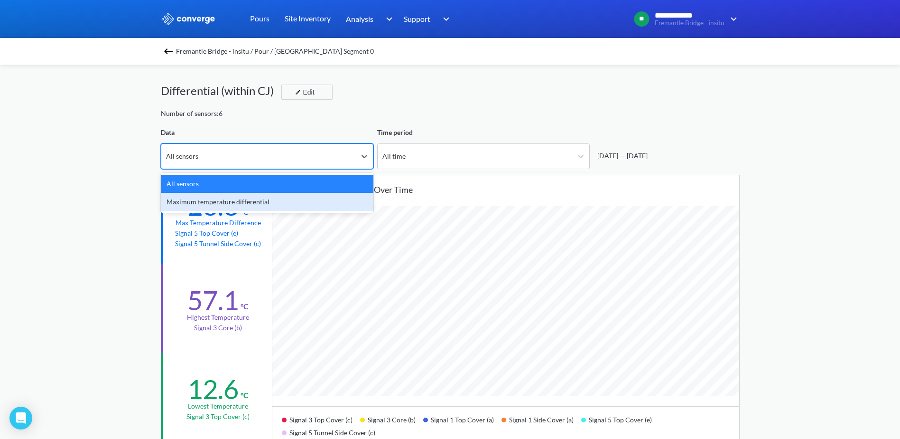
click at [281, 200] on div "Maximum temperature differential" at bounding box center [267, 202] width 213 height 18
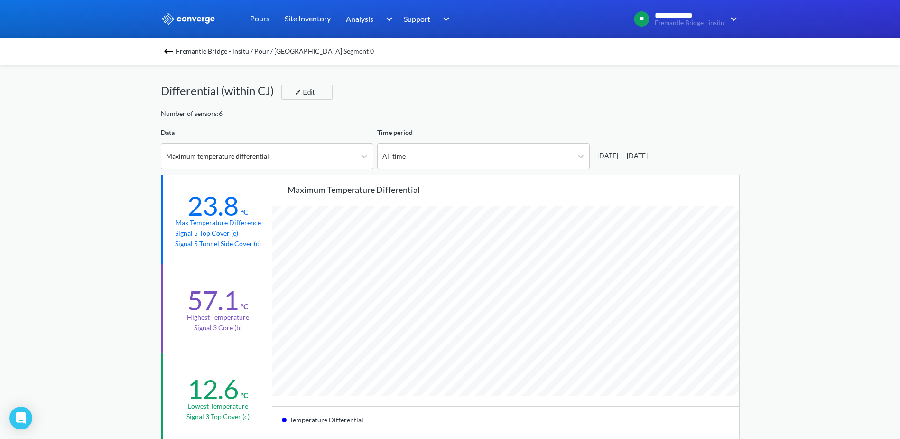
click at [82, 192] on div "**********" at bounding box center [450, 398] width 900 height 796
click at [168, 49] on img at bounding box center [168, 51] width 11 height 11
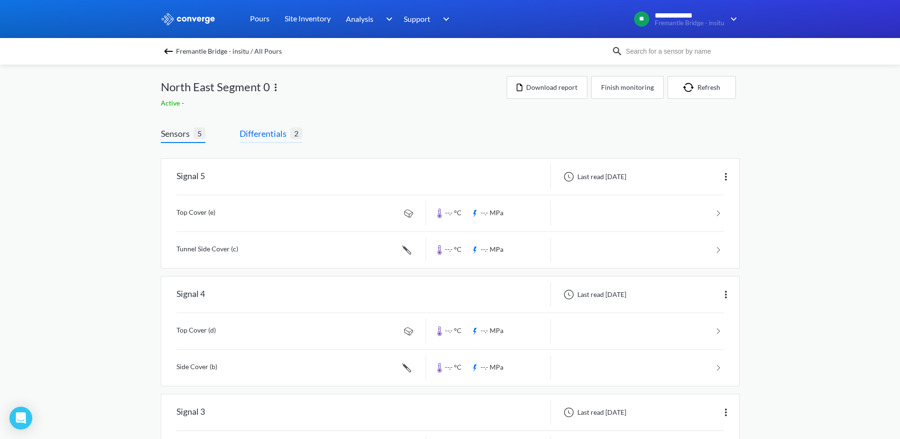
click at [270, 136] on span "Differentials" at bounding box center [265, 133] width 51 height 13
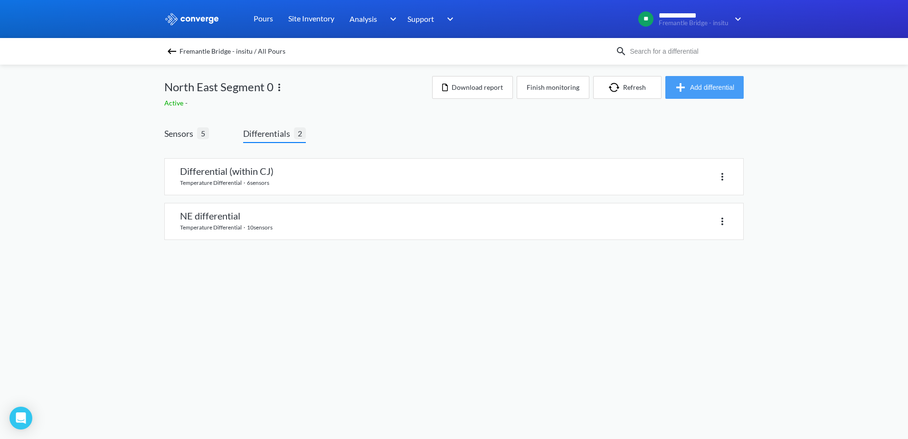
click at [689, 88] on button "Add differential" at bounding box center [704, 87] width 78 height 23
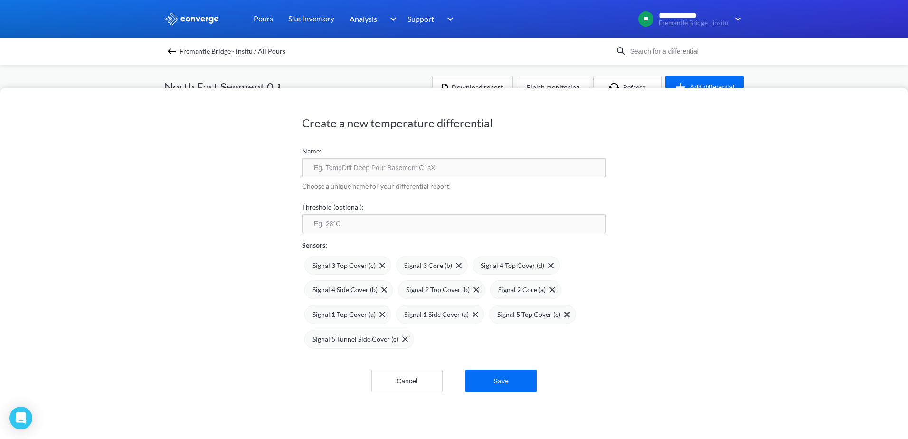
click at [365, 174] on input "text" at bounding box center [454, 167] width 304 height 19
type input "Differential (within CJ)"
type input "20"
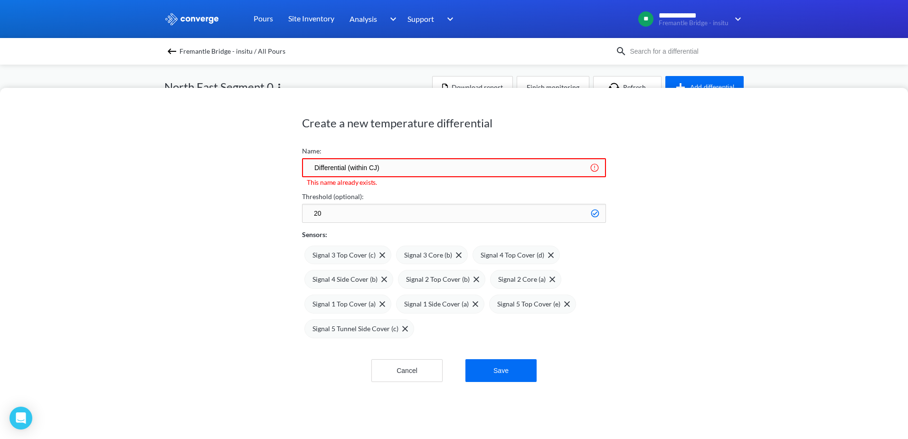
drag, startPoint x: 363, startPoint y: 168, endPoint x: 347, endPoint y: 169, distance: 15.7
click at [347, 169] on input "Differential (within CJ)" at bounding box center [454, 167] width 304 height 19
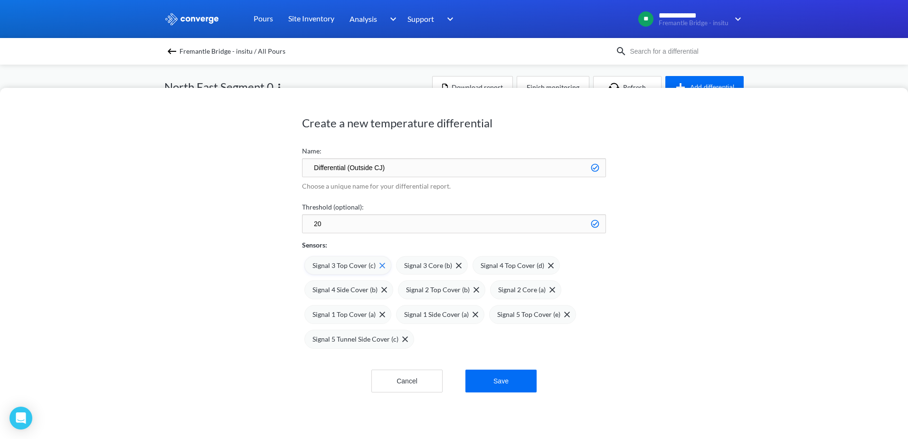
type input "Differential (Outside CJ)"
click at [379, 264] on img at bounding box center [382, 266] width 6 height 6
click at [363, 269] on div "Signal 3 Core (b)" at bounding box center [340, 265] width 57 height 10
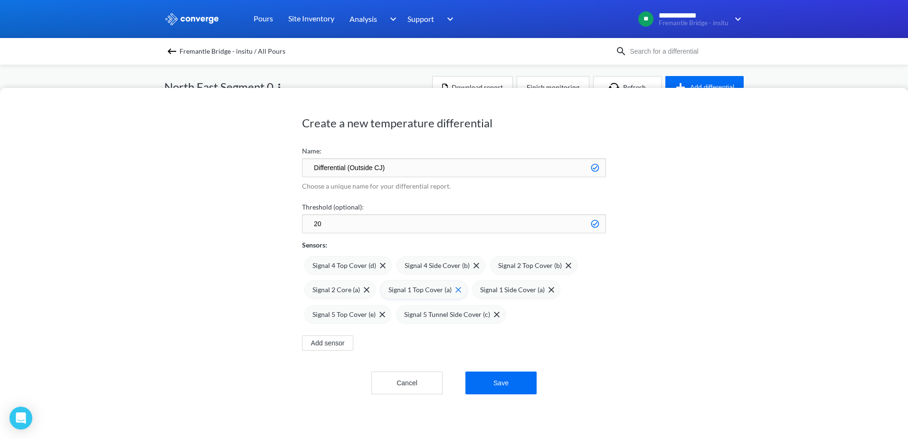
click at [455, 290] on img at bounding box center [458, 290] width 6 height 6
click at [0, 0] on span at bounding box center [0, 0] width 0 height 0
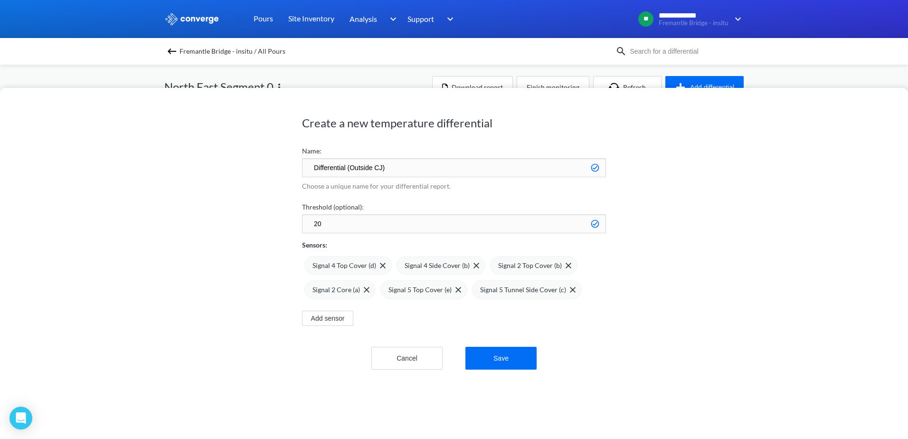
click at [0, 0] on img at bounding box center [0, 0] width 0 height 0
click at [451, 290] on span "Signal 5 Tunnel Side Cover (c)" at bounding box center [431, 289] width 86 height 10
click at [516, 360] on button "Save" at bounding box center [500, 358] width 71 height 23
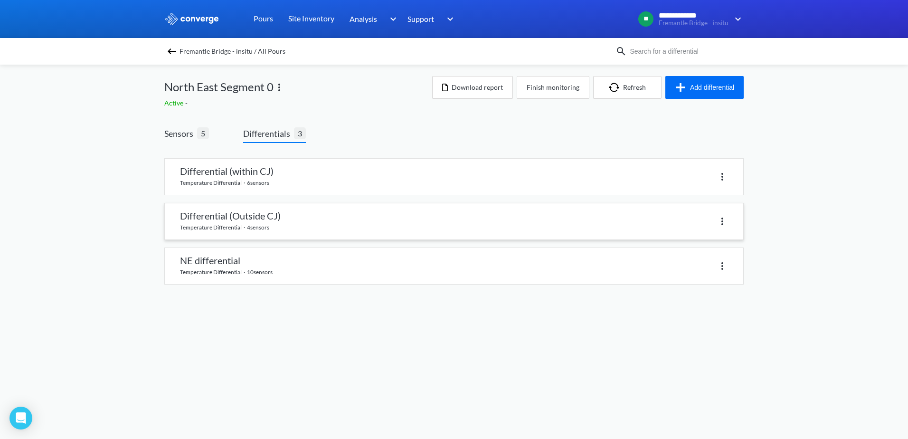
click at [403, 216] on link at bounding box center [454, 221] width 578 height 36
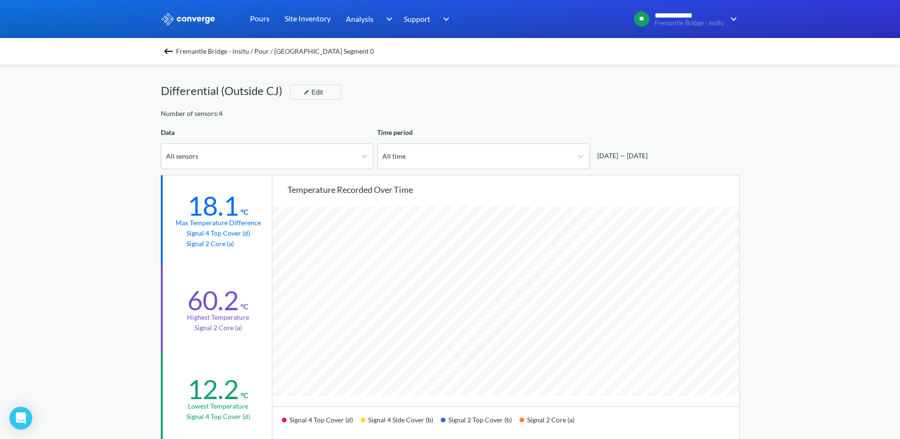
scroll to position [795, 900]
click at [273, 150] on div "All sensors" at bounding box center [258, 156] width 195 height 25
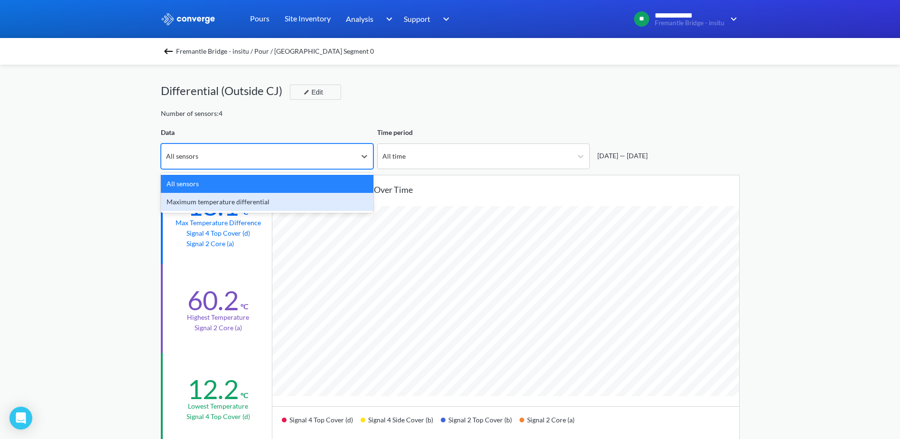
click at [253, 202] on div "Maximum temperature differential" at bounding box center [267, 202] width 213 height 18
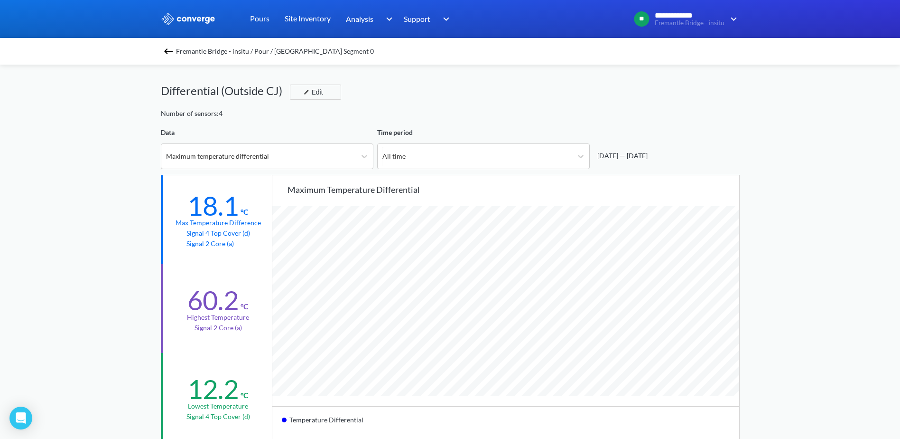
click at [166, 48] on img at bounding box center [168, 51] width 11 height 11
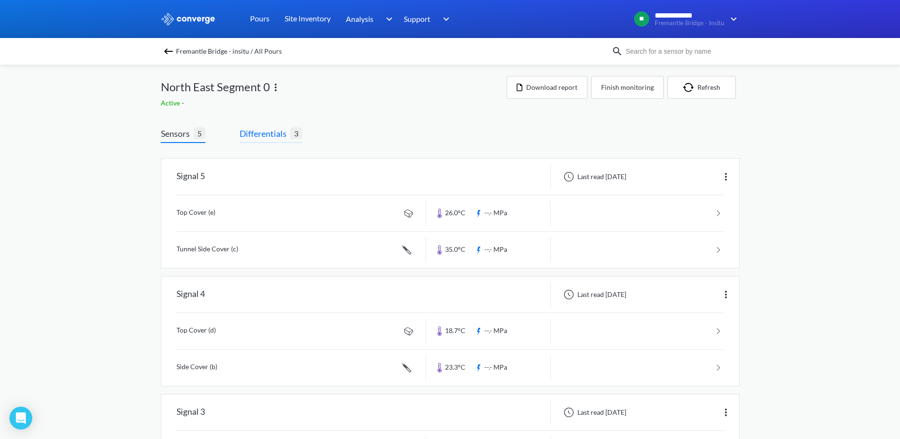
click at [245, 130] on span "Differentials" at bounding box center [265, 133] width 51 height 13
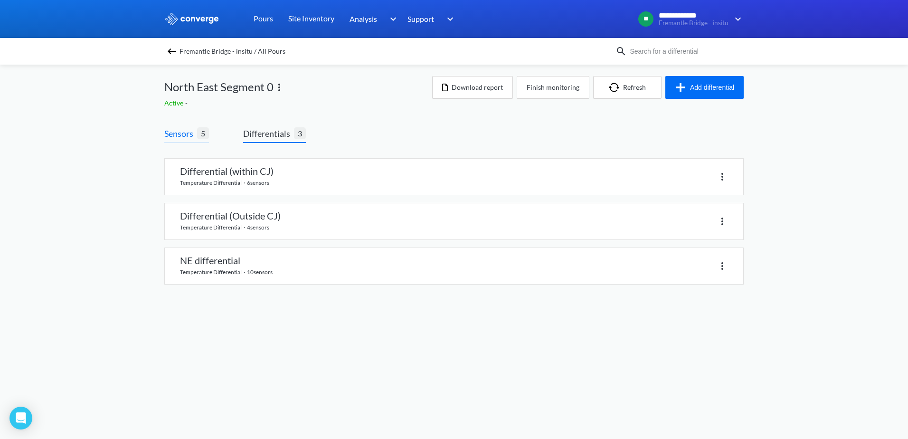
click at [174, 130] on span "Sensors" at bounding box center [180, 133] width 33 height 13
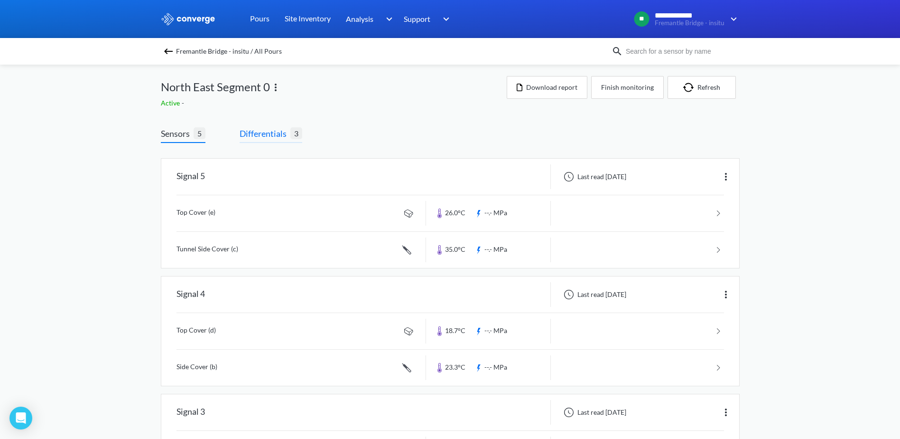
click at [267, 132] on span "Differentials" at bounding box center [265, 133] width 51 height 13
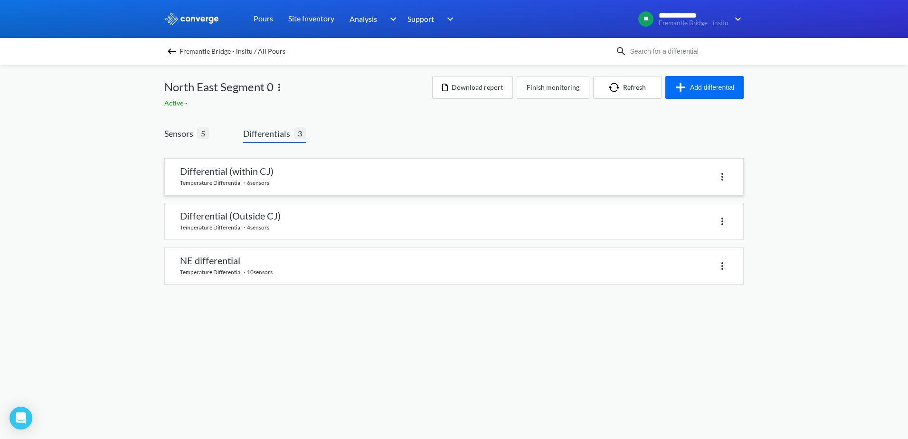
click at [270, 180] on link at bounding box center [454, 177] width 578 height 36
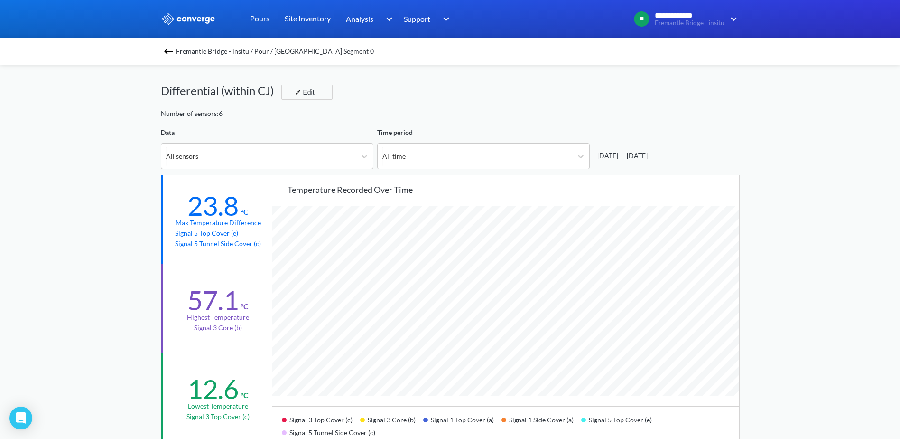
scroll to position [795, 900]
click at [238, 163] on div "All sensors" at bounding box center [258, 156] width 195 height 25
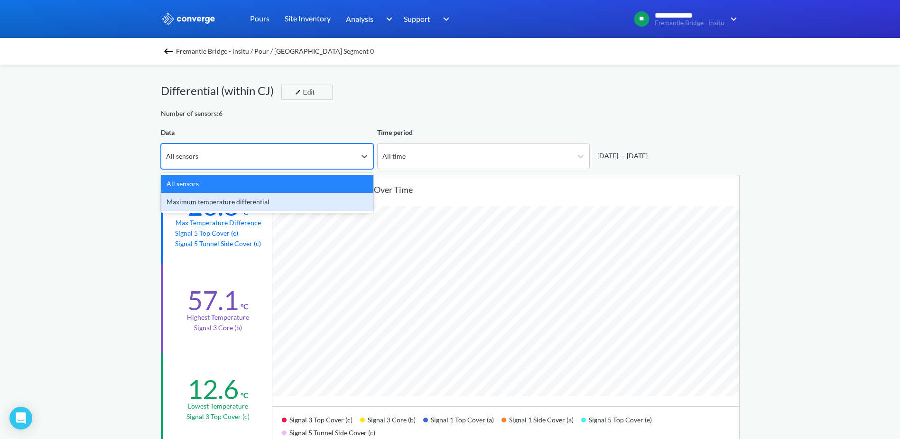
click at [234, 208] on div "Maximum temperature differential" at bounding box center [267, 202] width 213 height 18
